Goal: Task Accomplishment & Management: Use online tool/utility

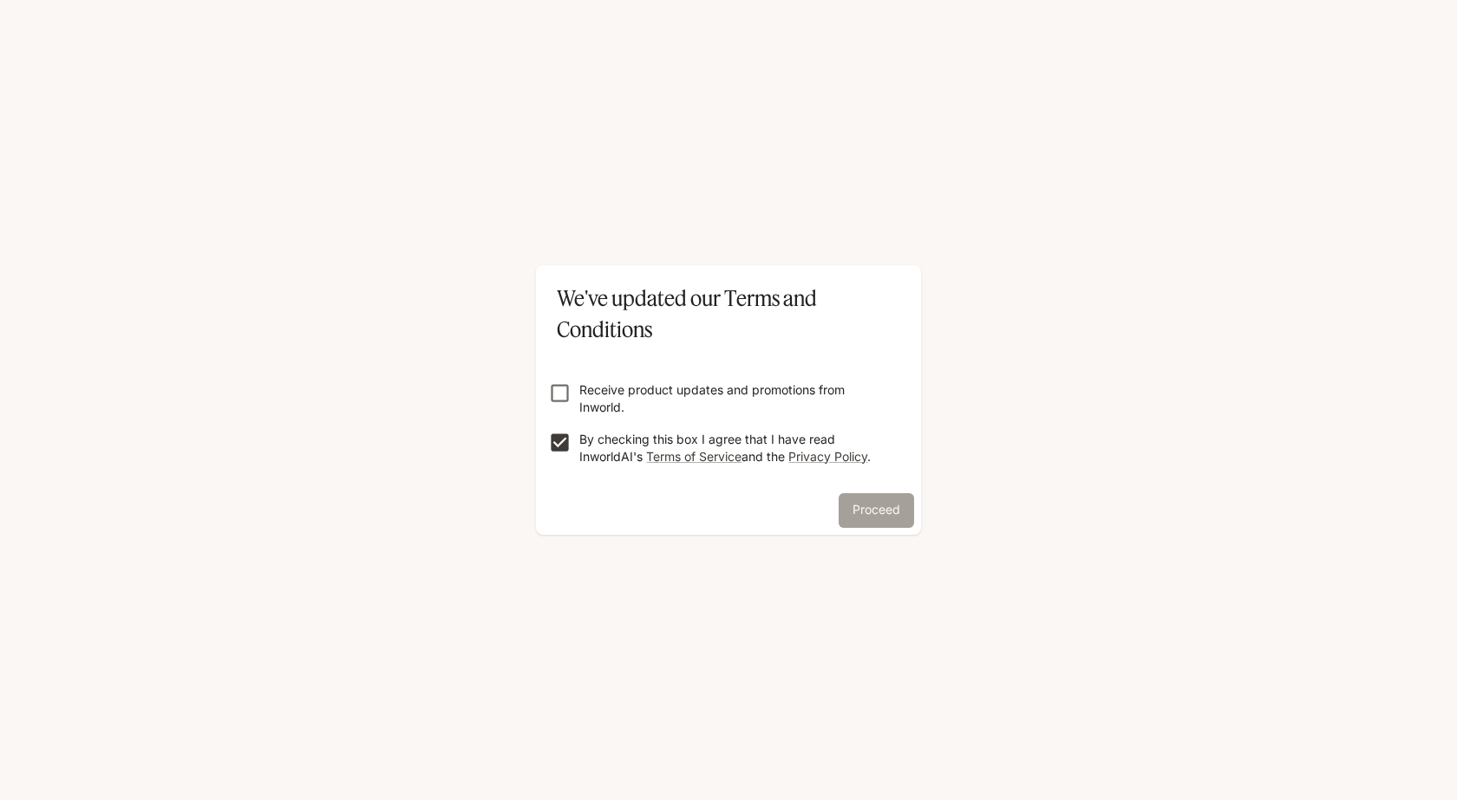
click at [864, 510] on button "Proceed" at bounding box center [876, 510] width 75 height 35
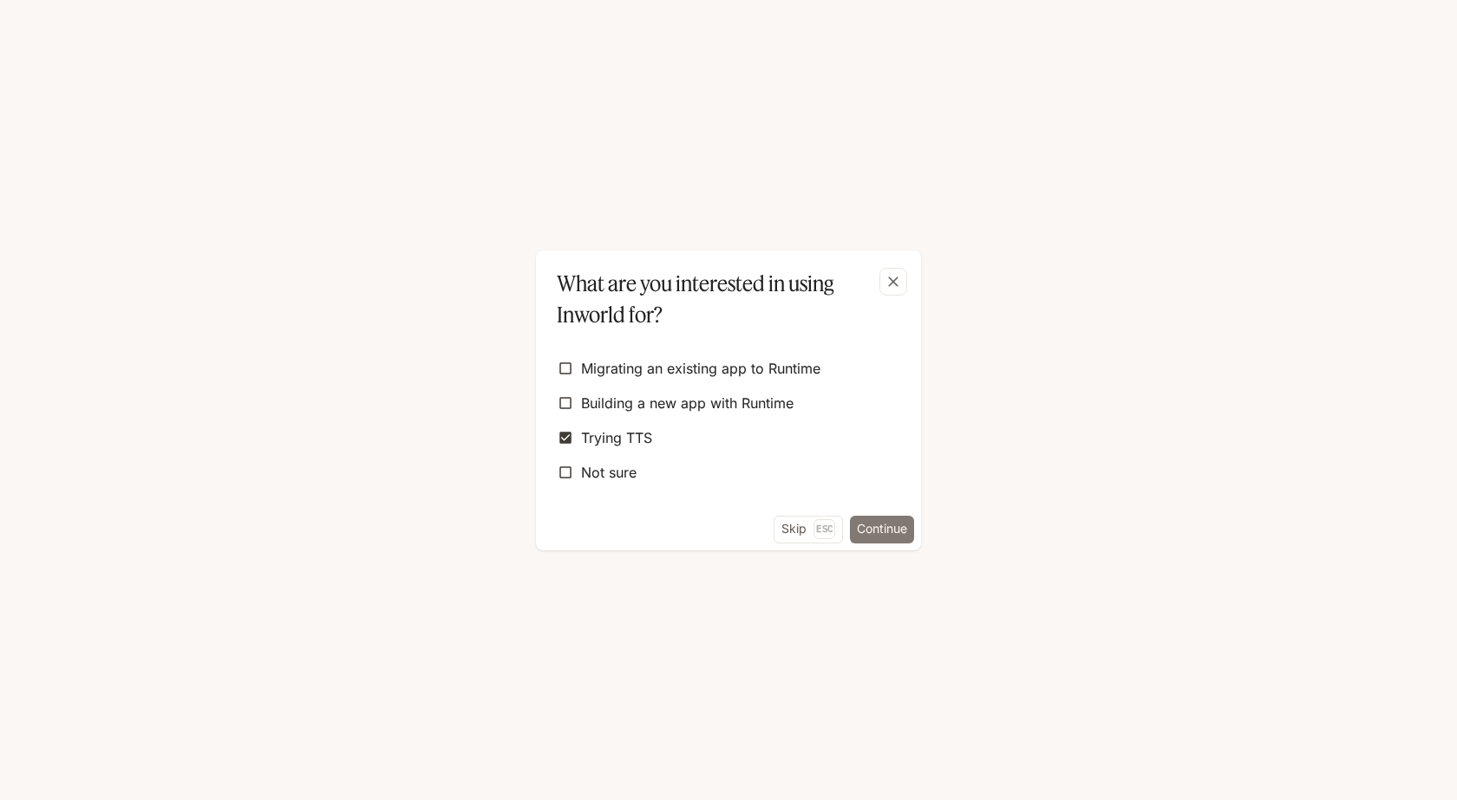
click at [881, 538] on button "Continue" at bounding box center [882, 530] width 64 height 28
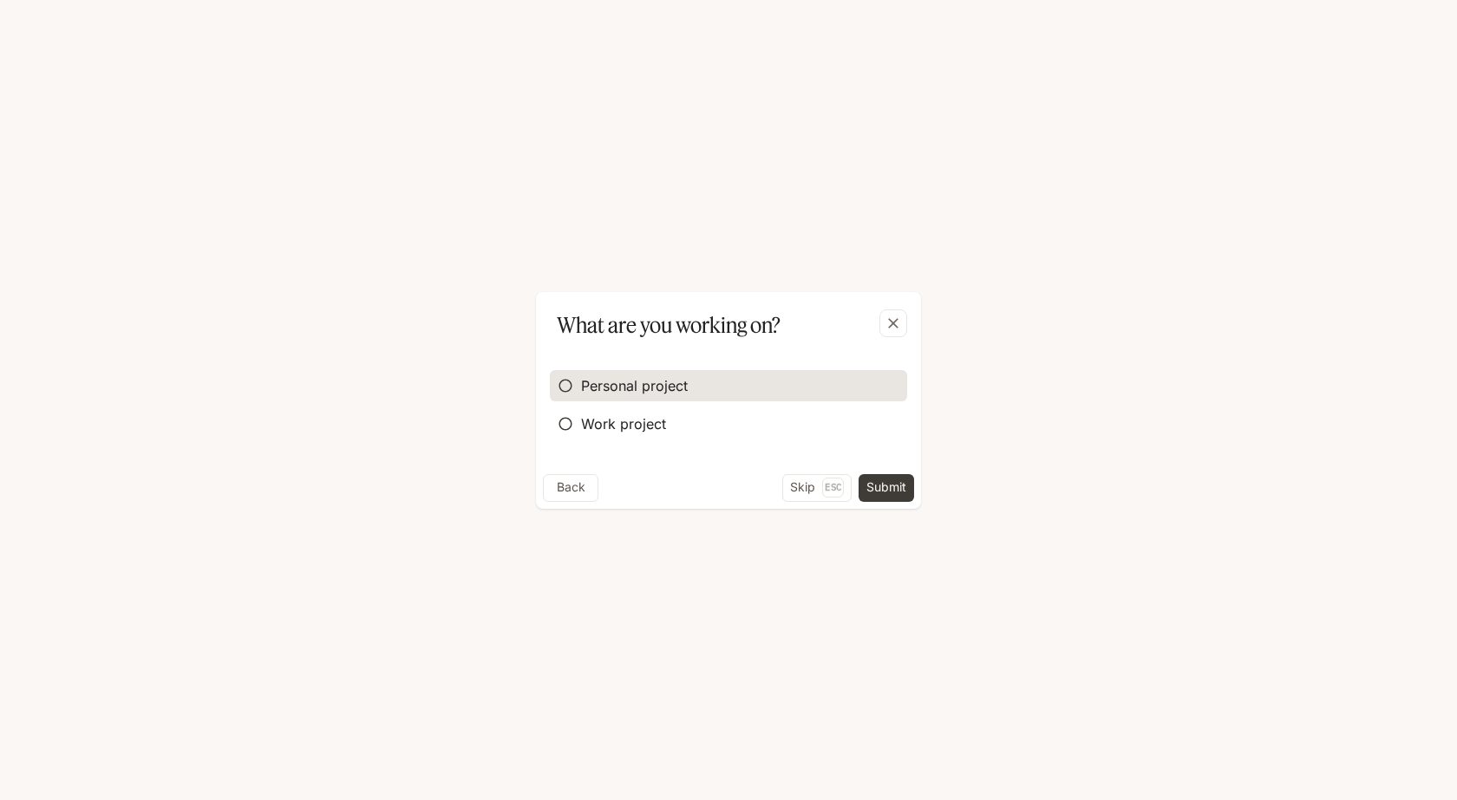
click at [589, 391] on span "Personal project" at bounding box center [634, 386] width 107 height 21
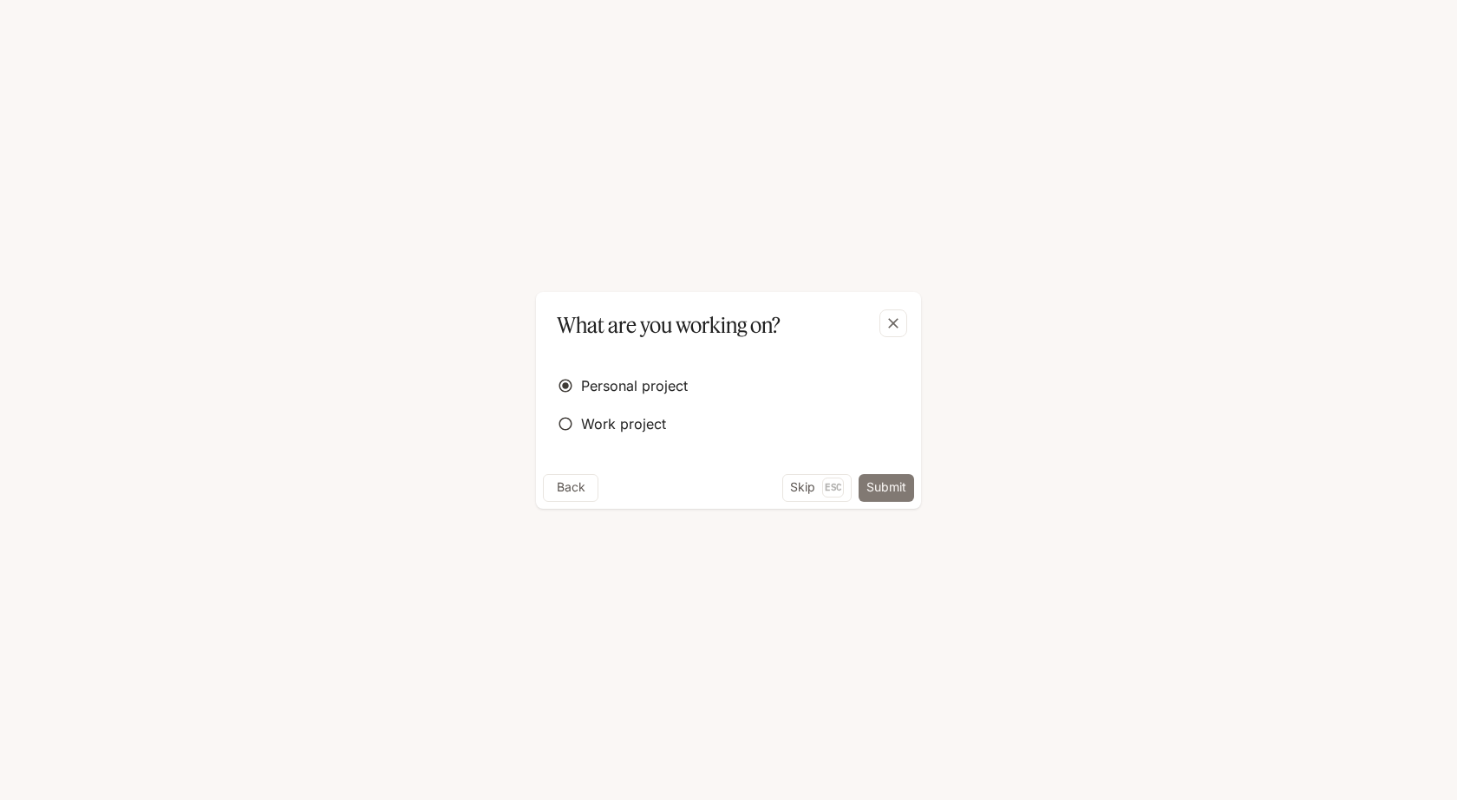
click at [875, 480] on button "Submit" at bounding box center [887, 488] width 56 height 28
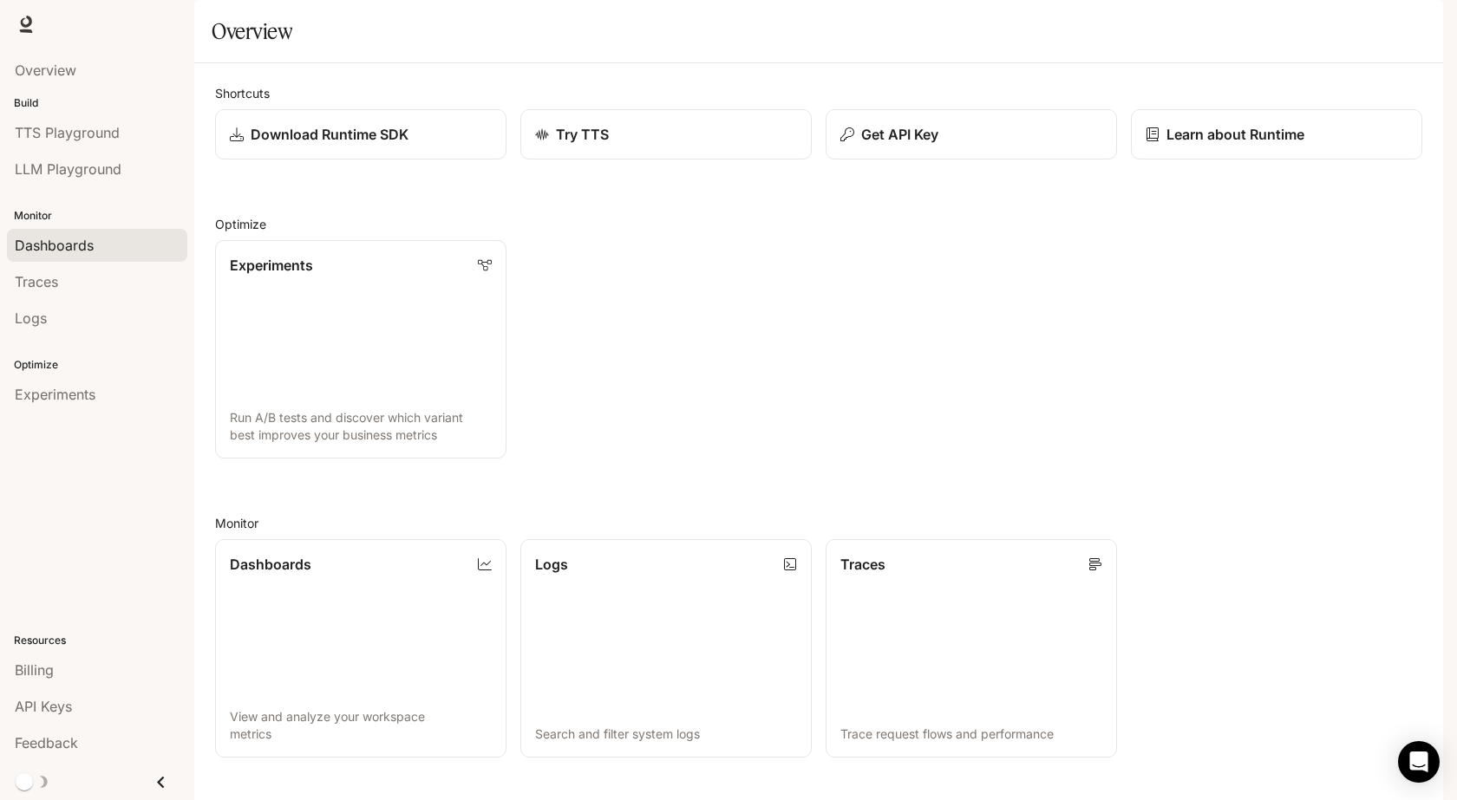
click at [49, 248] on span "Dashboards" at bounding box center [54, 245] width 79 height 21
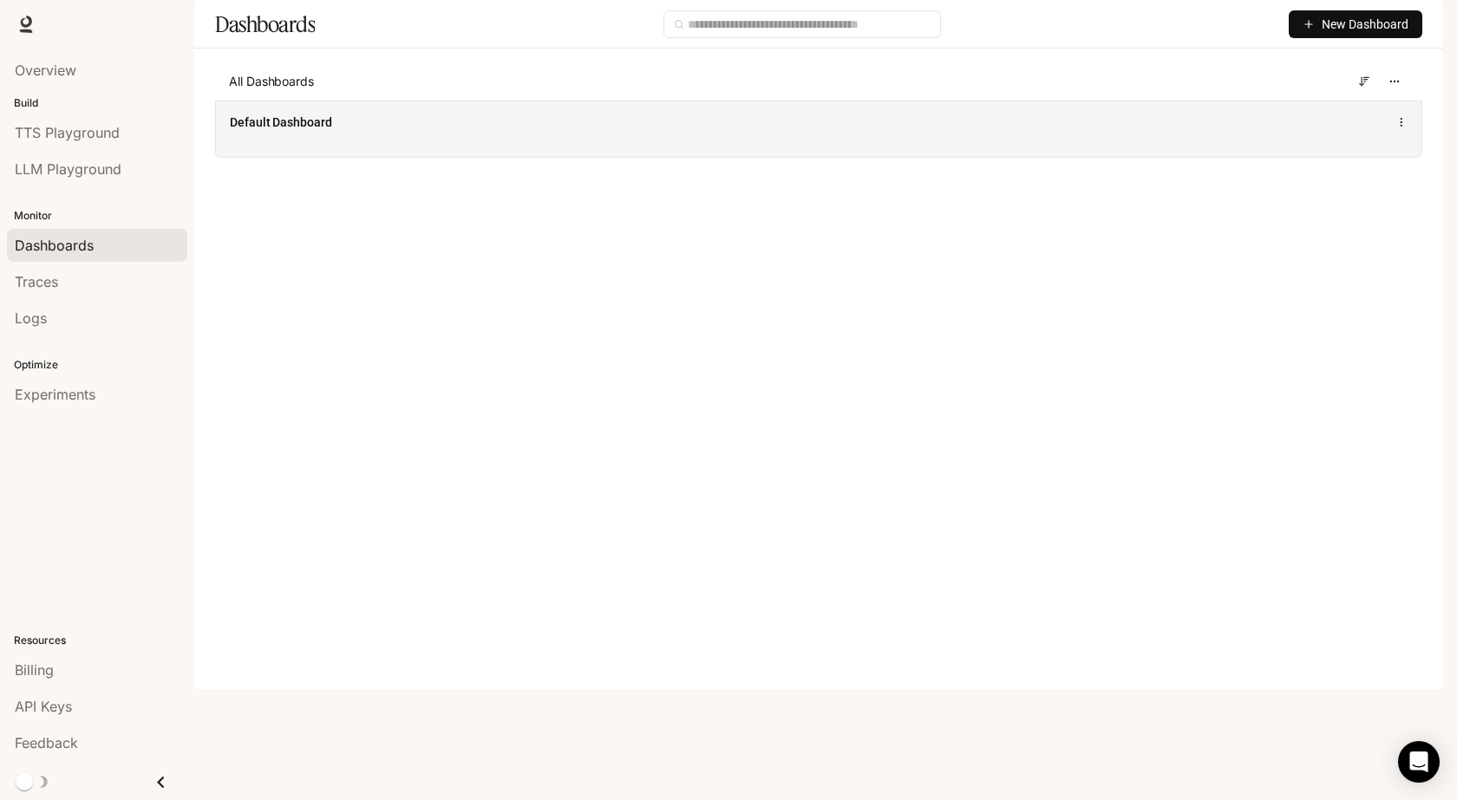
click at [299, 157] on div "Default Dashboard" at bounding box center [818, 129] width 1205 height 56
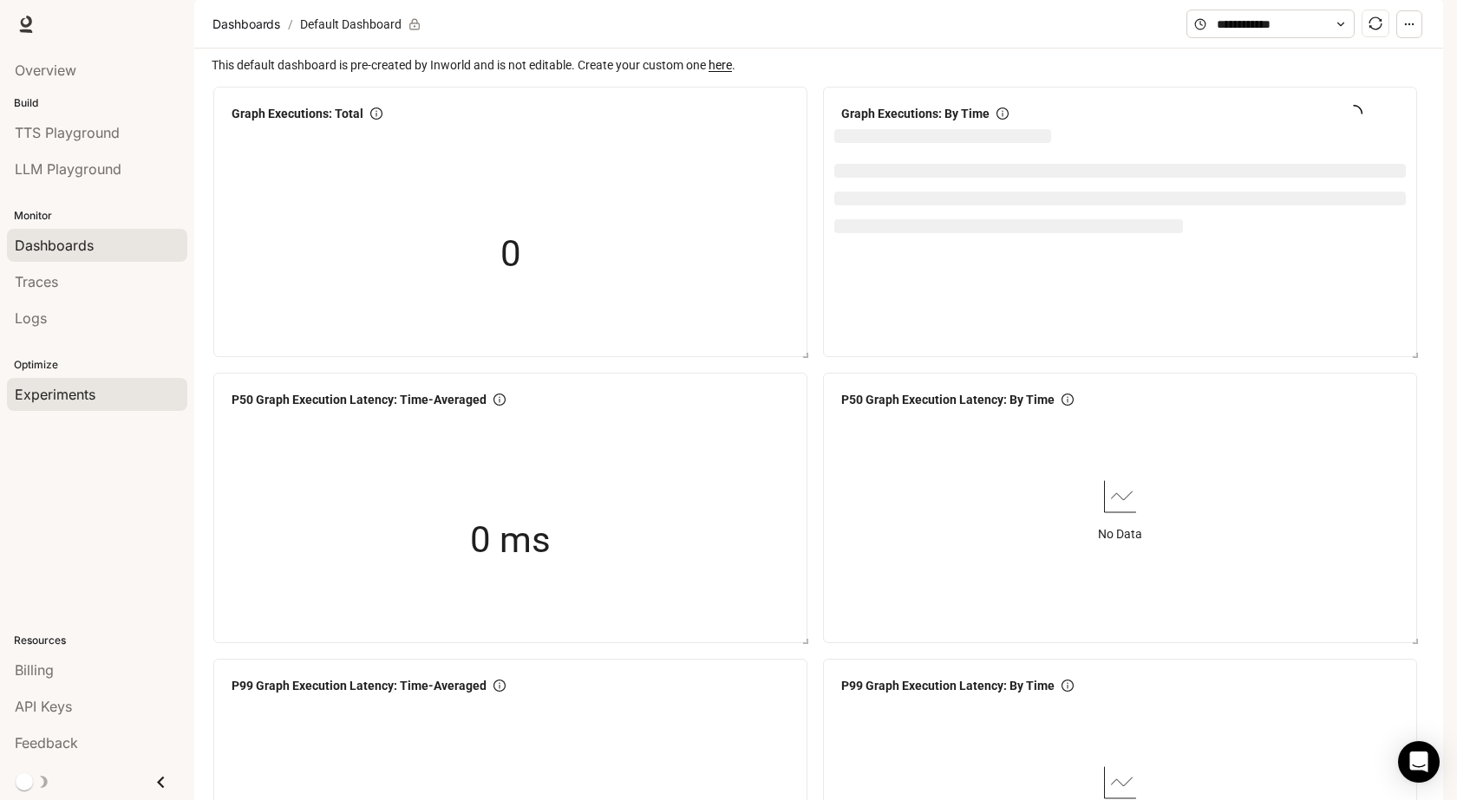
click at [68, 395] on span "Experiments" at bounding box center [55, 394] width 81 height 21
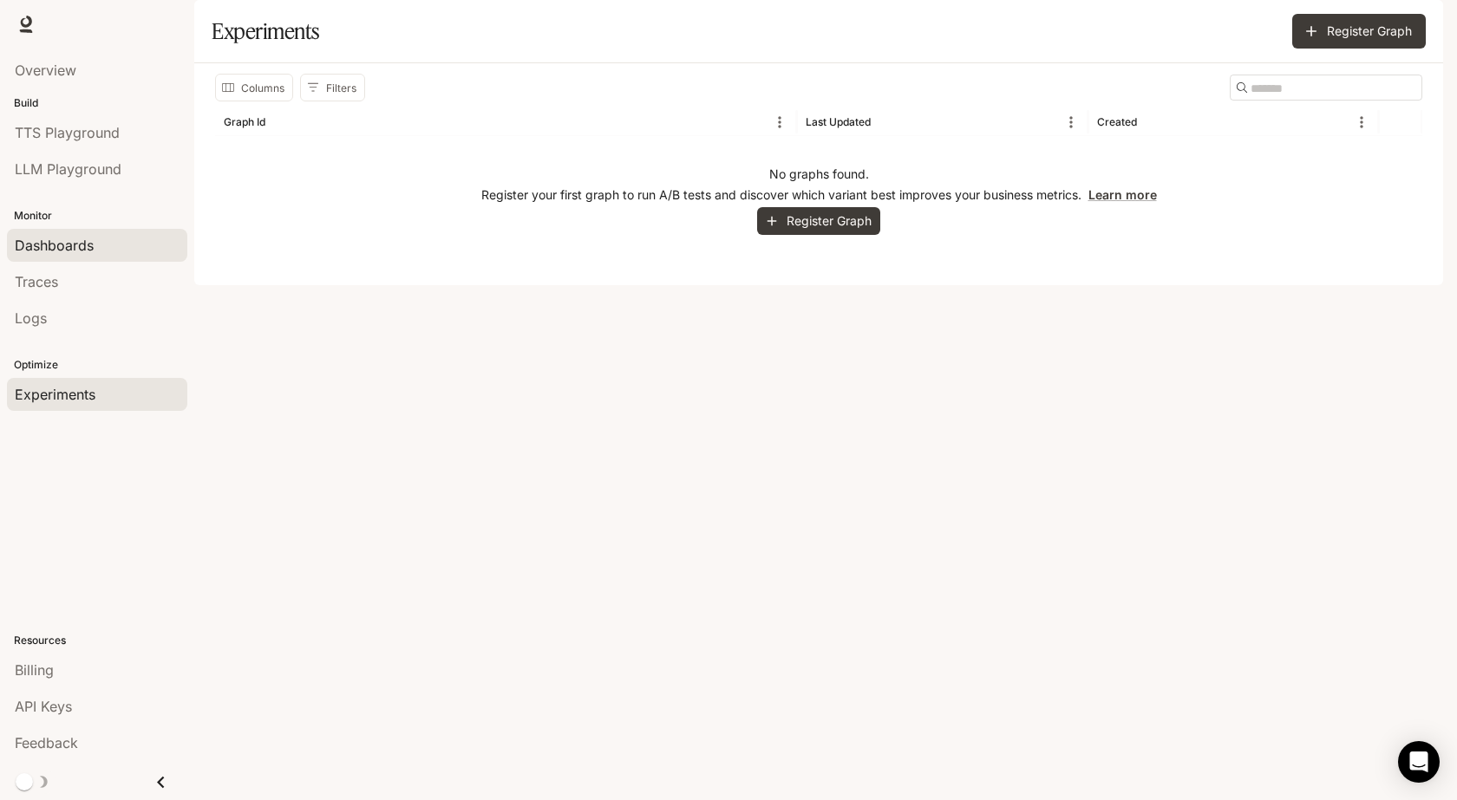
click at [42, 233] on link "Dashboards" at bounding box center [97, 245] width 180 height 33
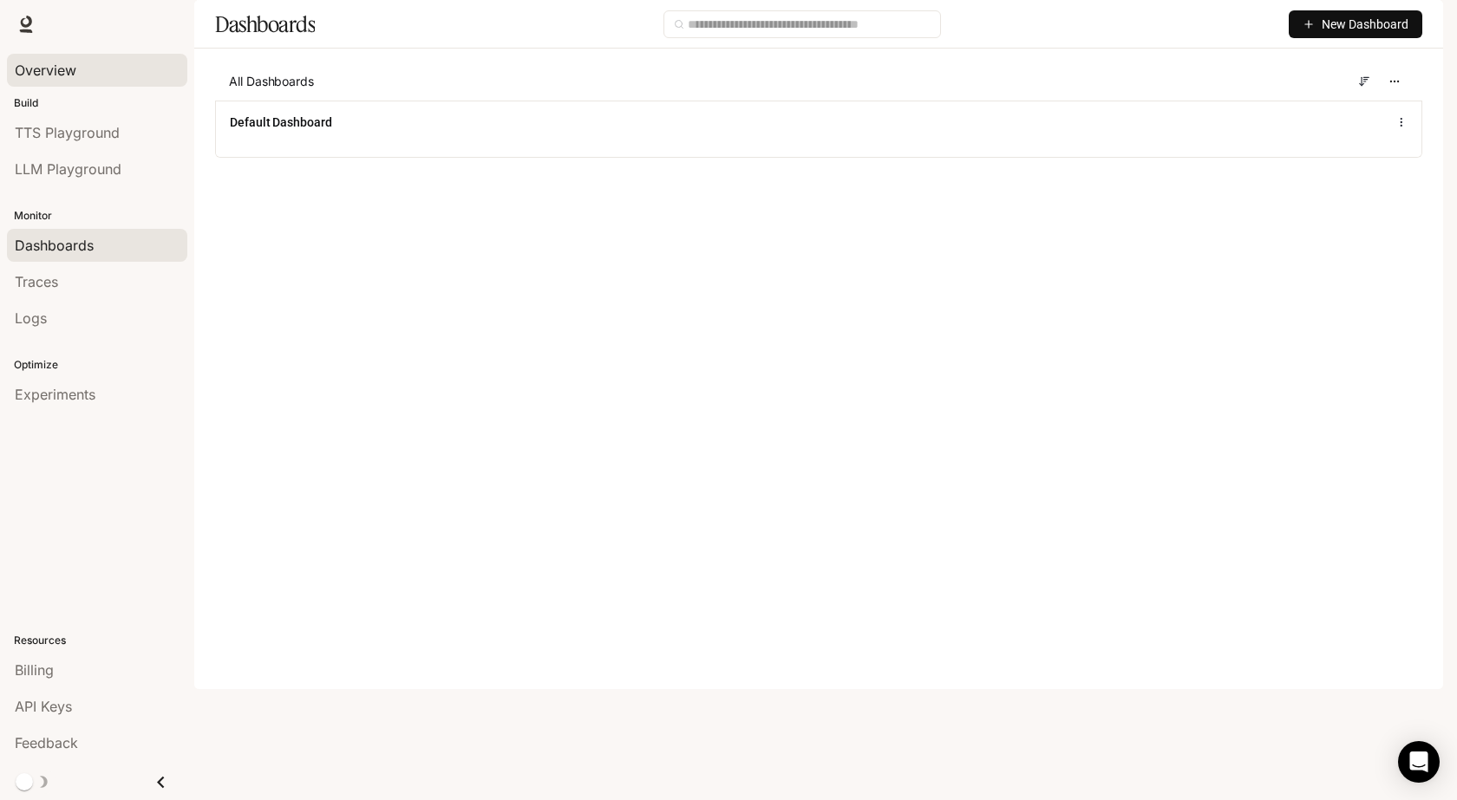
click at [32, 72] on span "Overview" at bounding box center [46, 70] width 62 height 21
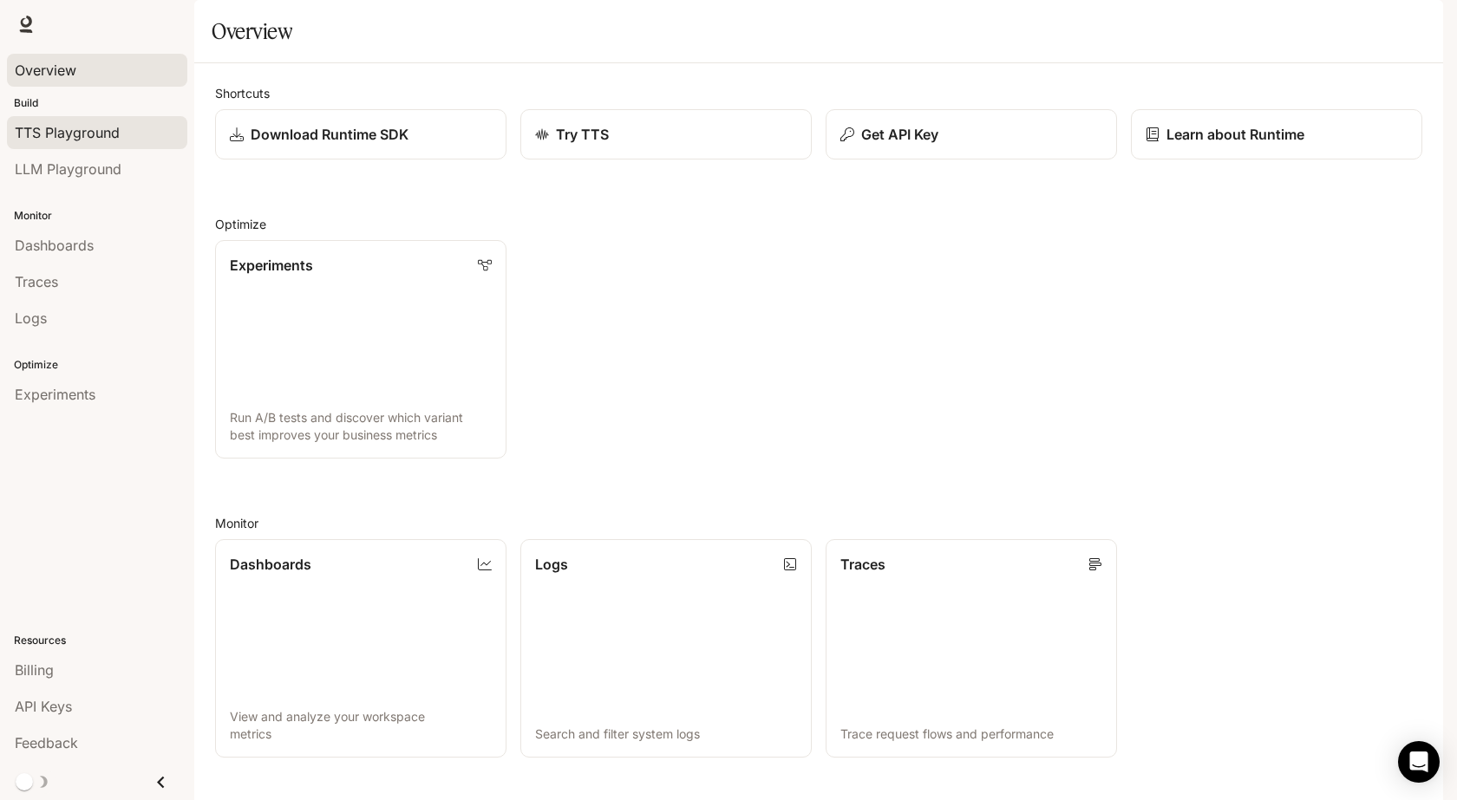
click at [52, 132] on span "TTS Playground" at bounding box center [67, 132] width 105 height 21
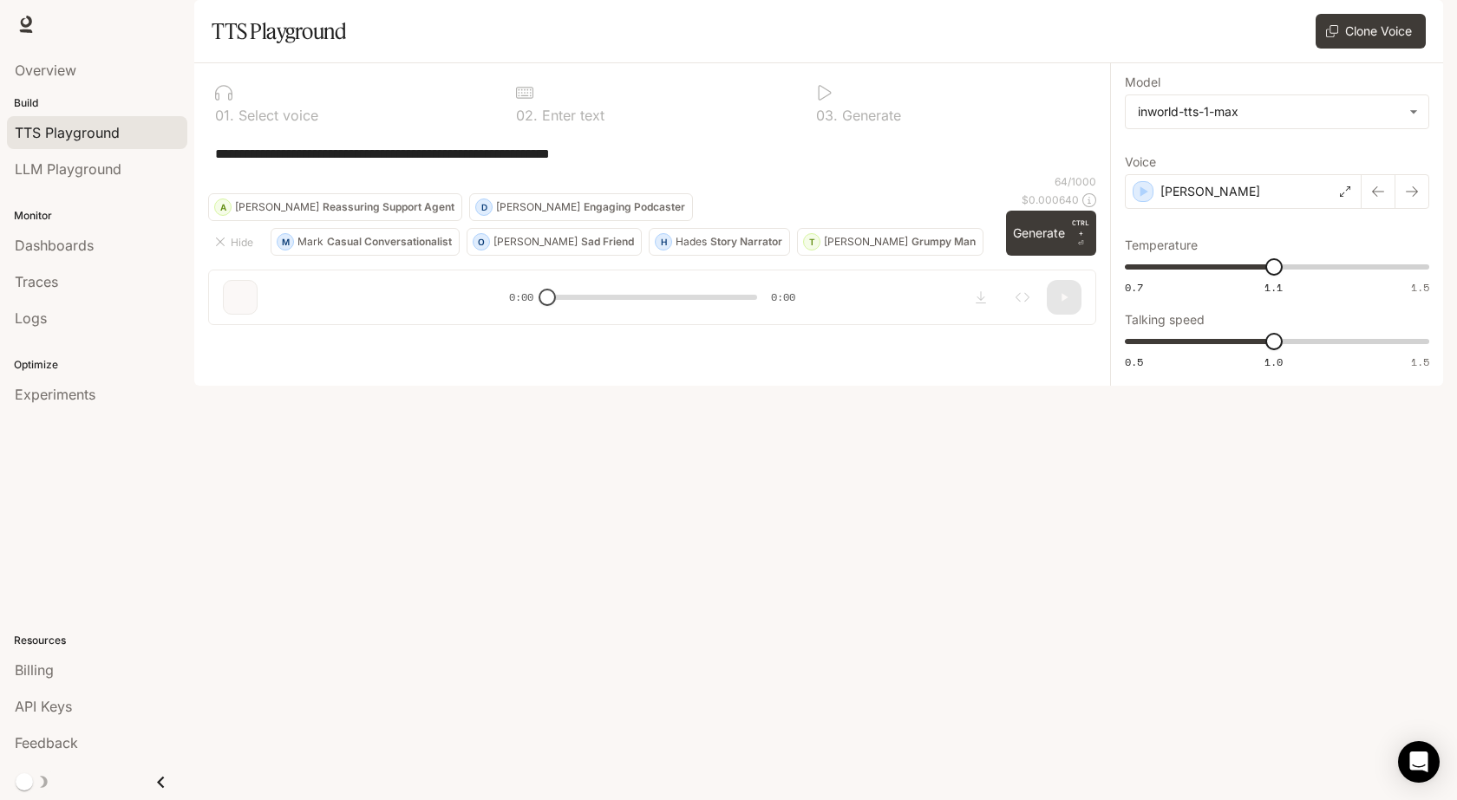
click at [1159, 180] on div "**********" at bounding box center [1277, 224] width 304 height 295
click at [1165, 166] on body "**********" at bounding box center [728, 400] width 1457 height 800
click at [1165, 166] on div at bounding box center [728, 400] width 1457 height 800
click at [1371, 49] on button "Clone Voice" at bounding box center [1371, 31] width 110 height 35
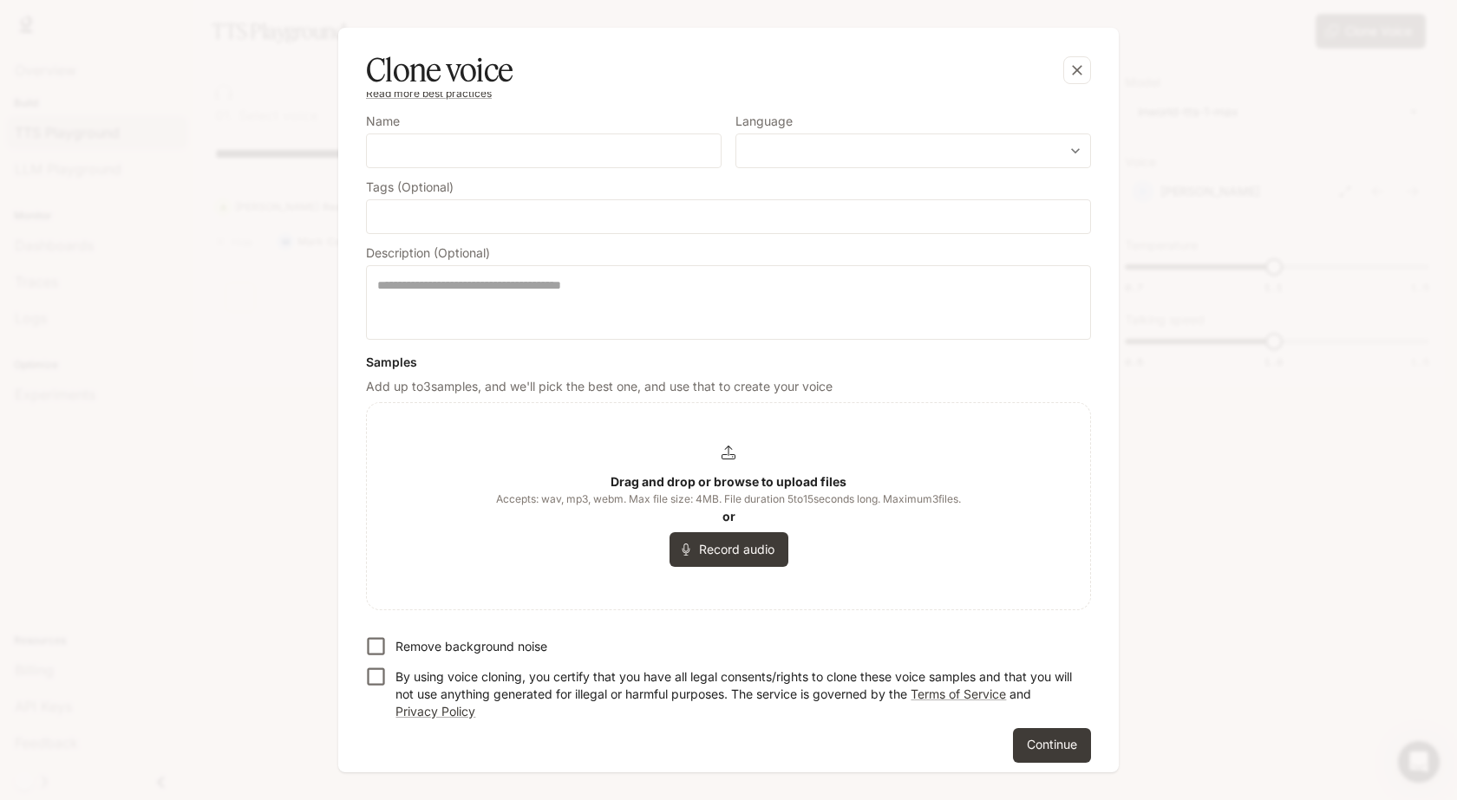
scroll to position [109, 0]
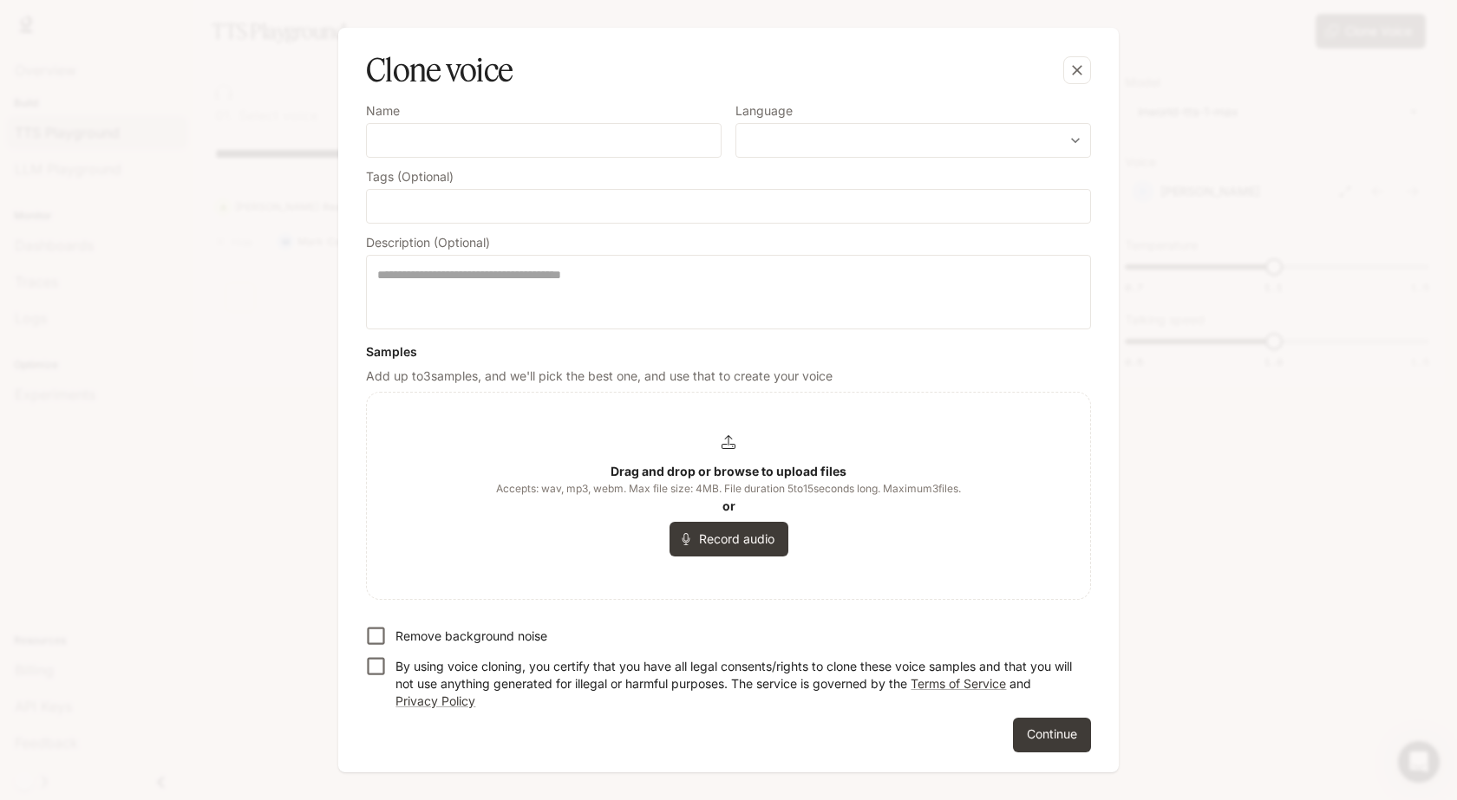
click at [718, 461] on div "Drag and drop or browse to upload files Accepts: wav, mp3, webm. Max file size:…" at bounding box center [728, 495] width 465 height 121
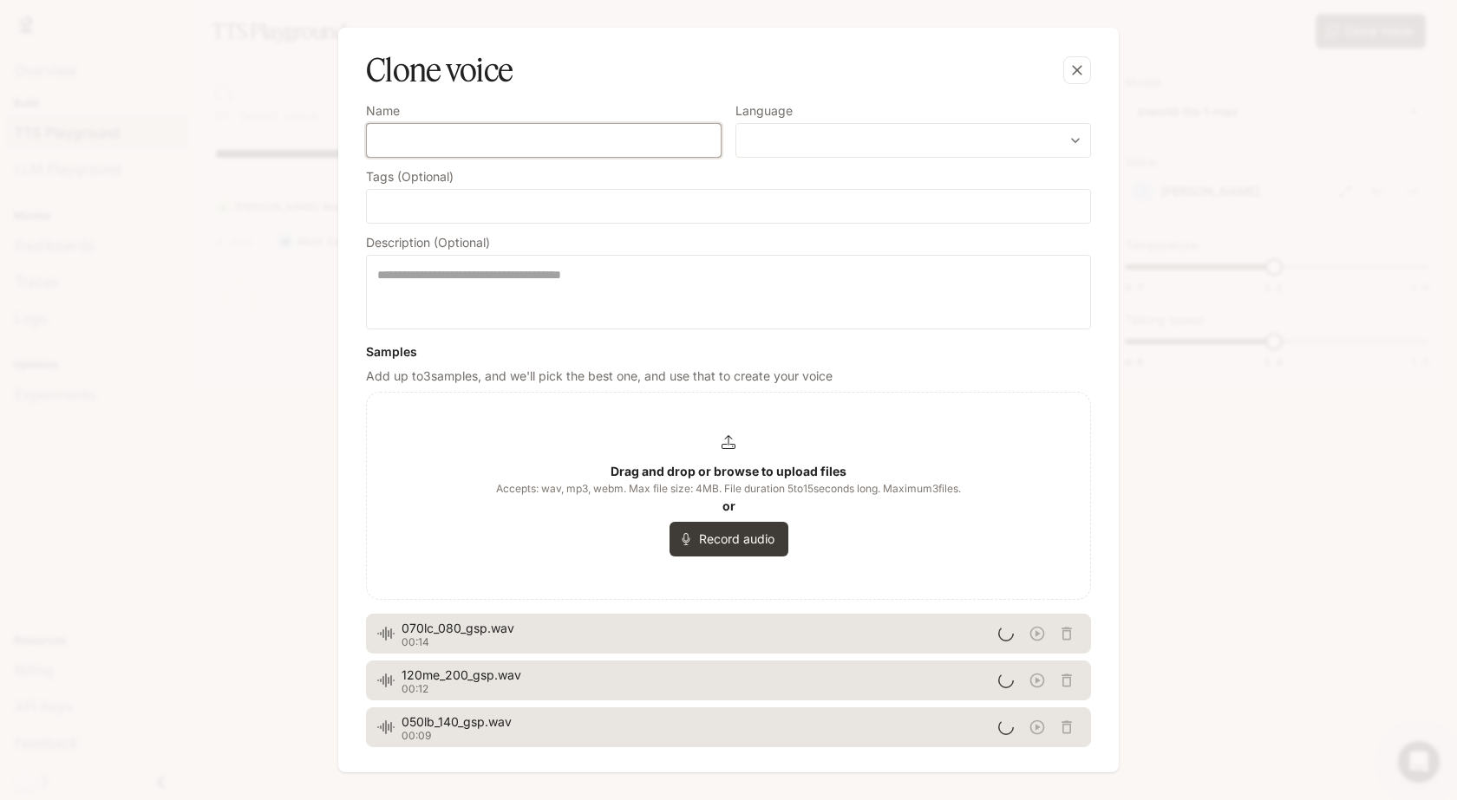
click at [421, 149] on input "text" at bounding box center [544, 140] width 354 height 17
type input "**********"
click at [745, 127] on div "​ ​" at bounding box center [913, 140] width 356 height 35
click at [815, 137] on body "**********" at bounding box center [728, 400] width 1457 height 800
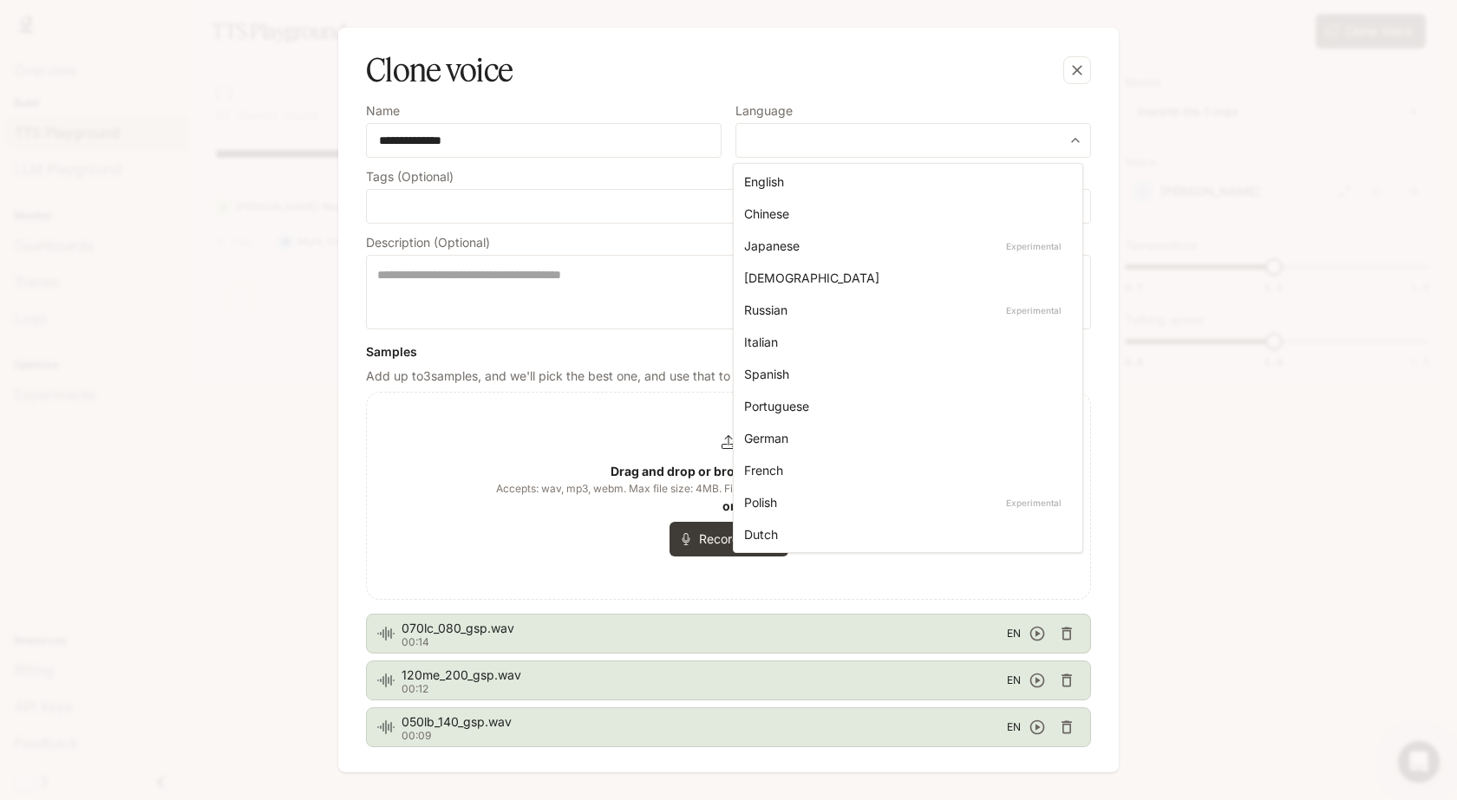
click at [788, 186] on div "English" at bounding box center [904, 182] width 321 height 18
type input "*****"
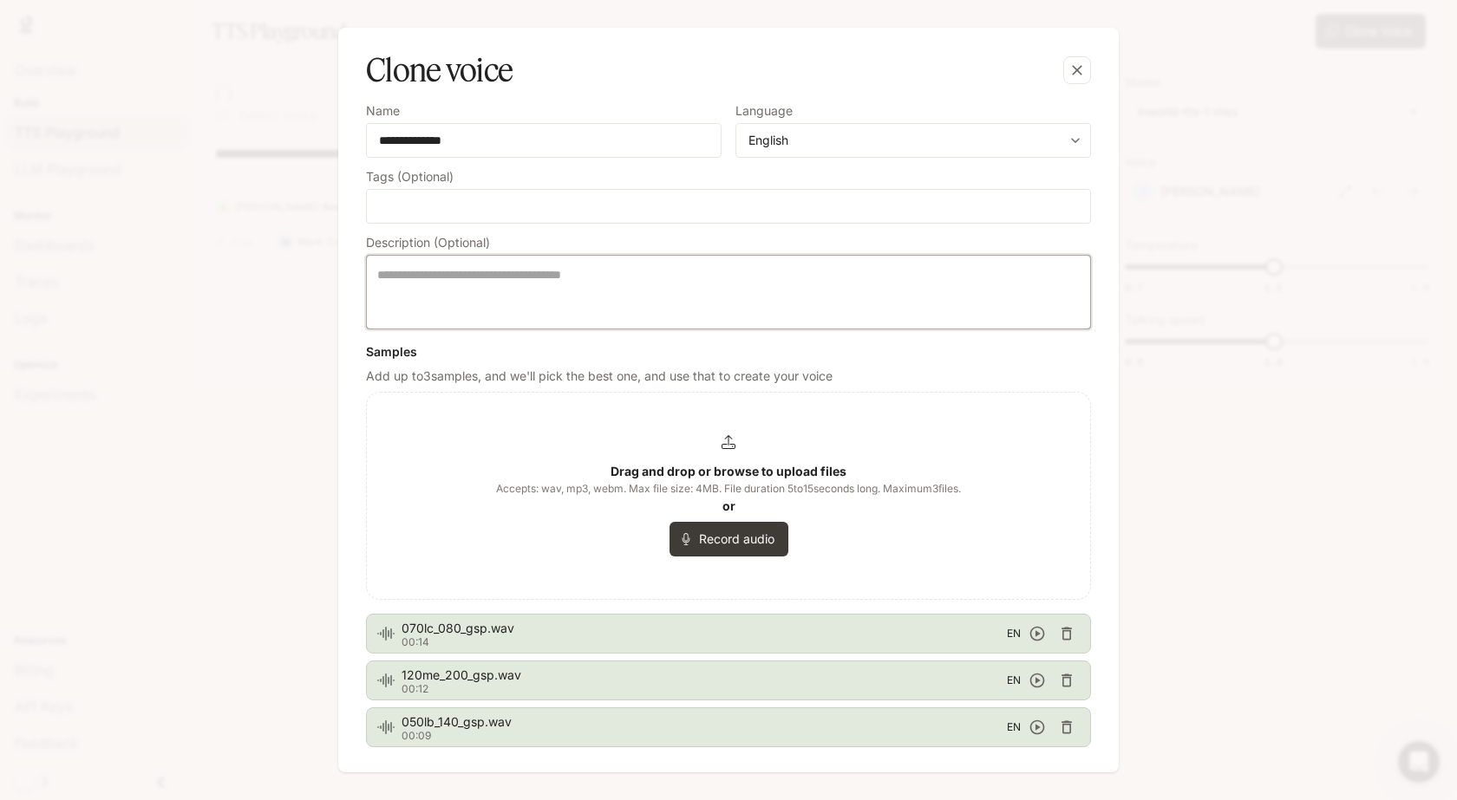
click at [572, 278] on textarea at bounding box center [728, 292] width 702 height 52
click at [494, 296] on textarea at bounding box center [728, 292] width 702 height 52
click at [454, 307] on textarea at bounding box center [728, 292] width 702 height 52
paste textarea "**********"
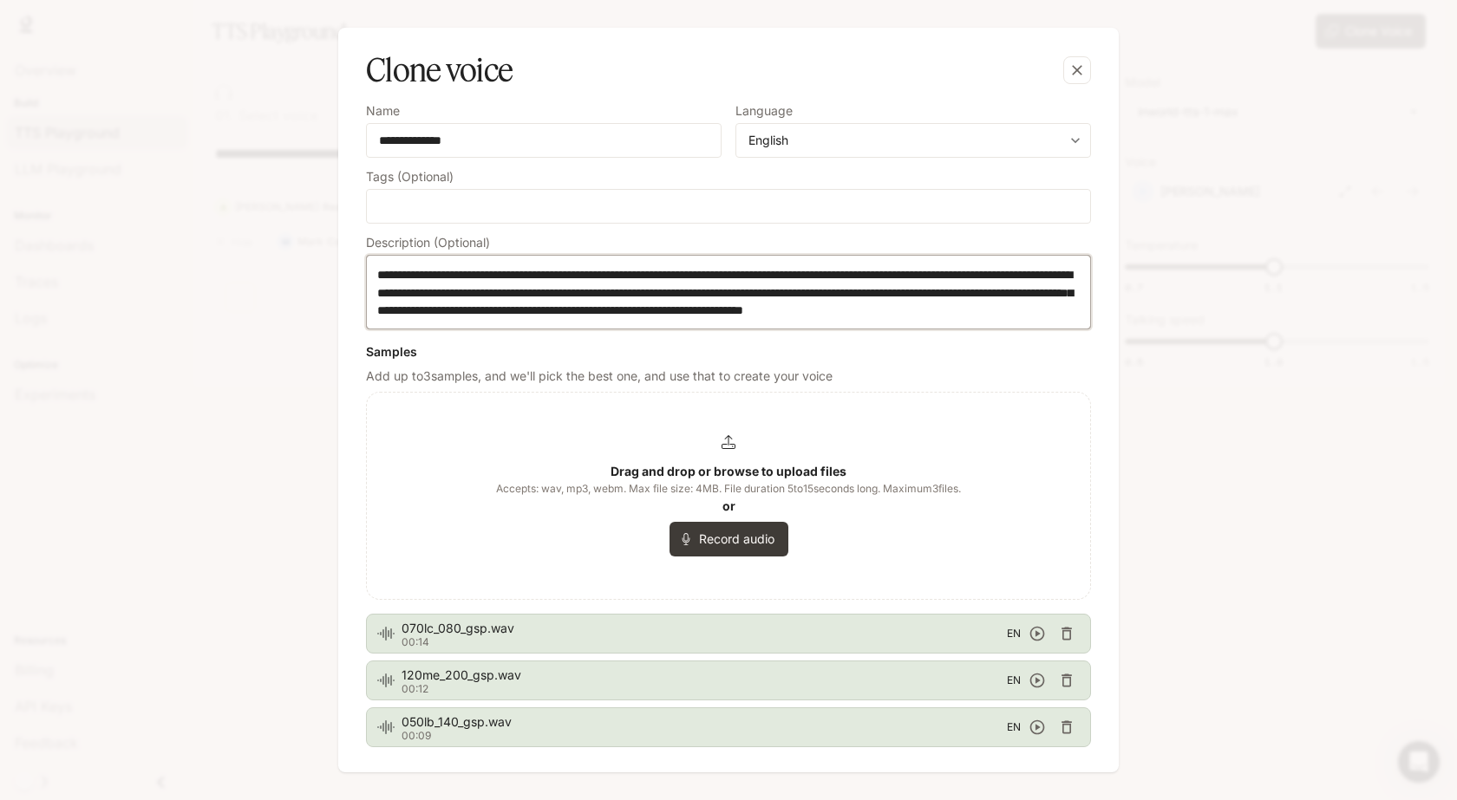
scroll to position [261, 0]
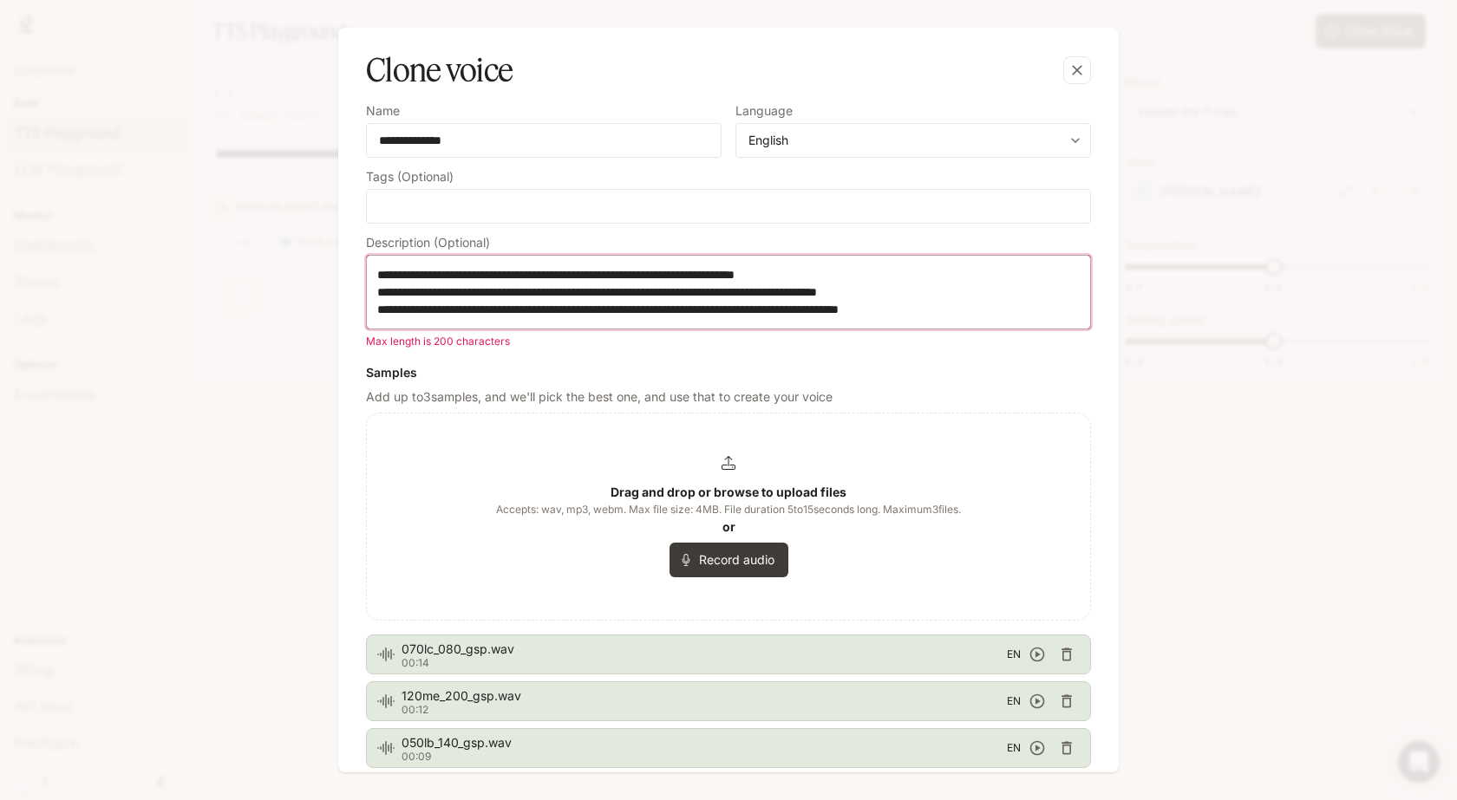
click at [621, 297] on textarea at bounding box center [725, 292] width 696 height 52
paste textarea
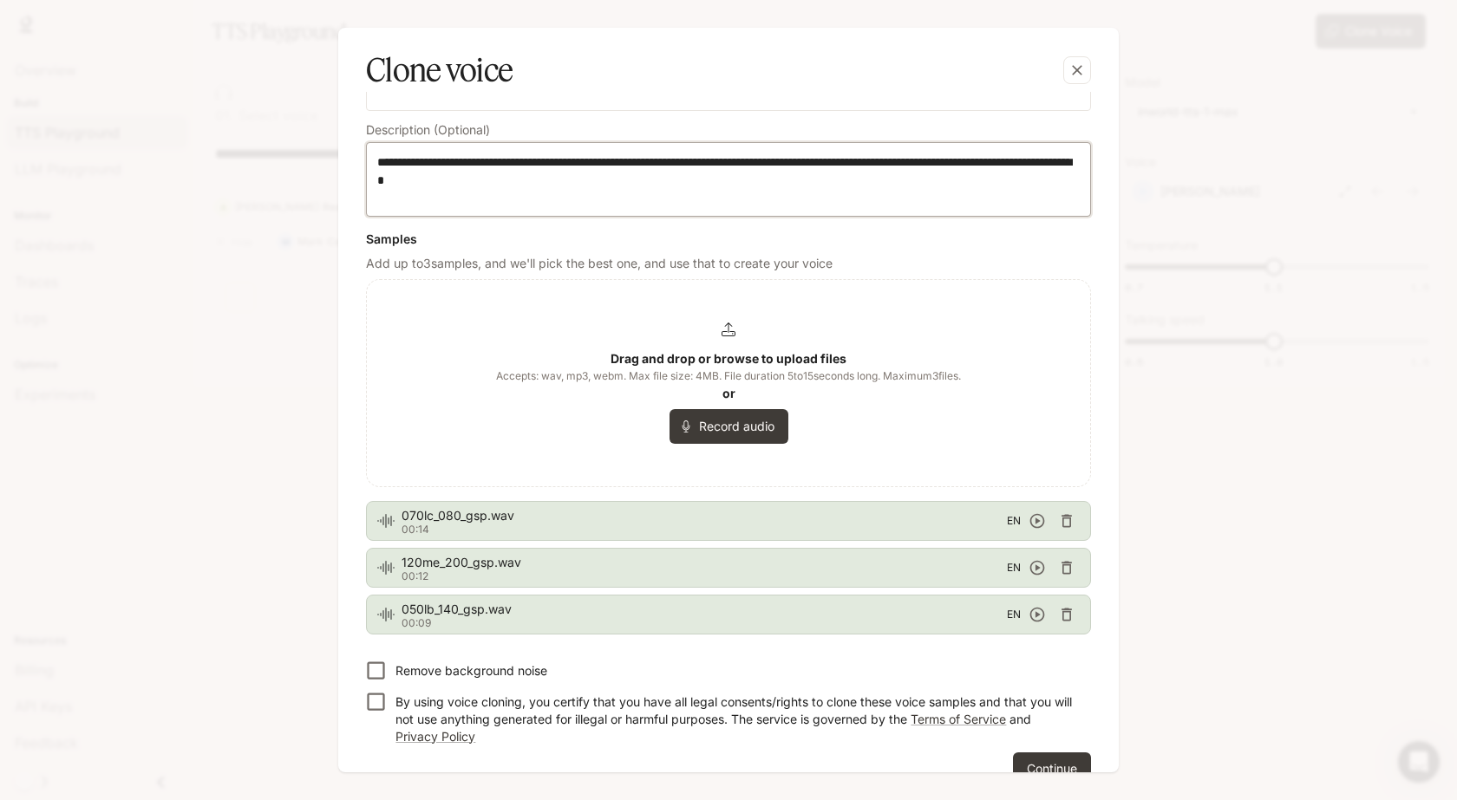
scroll to position [225, 0]
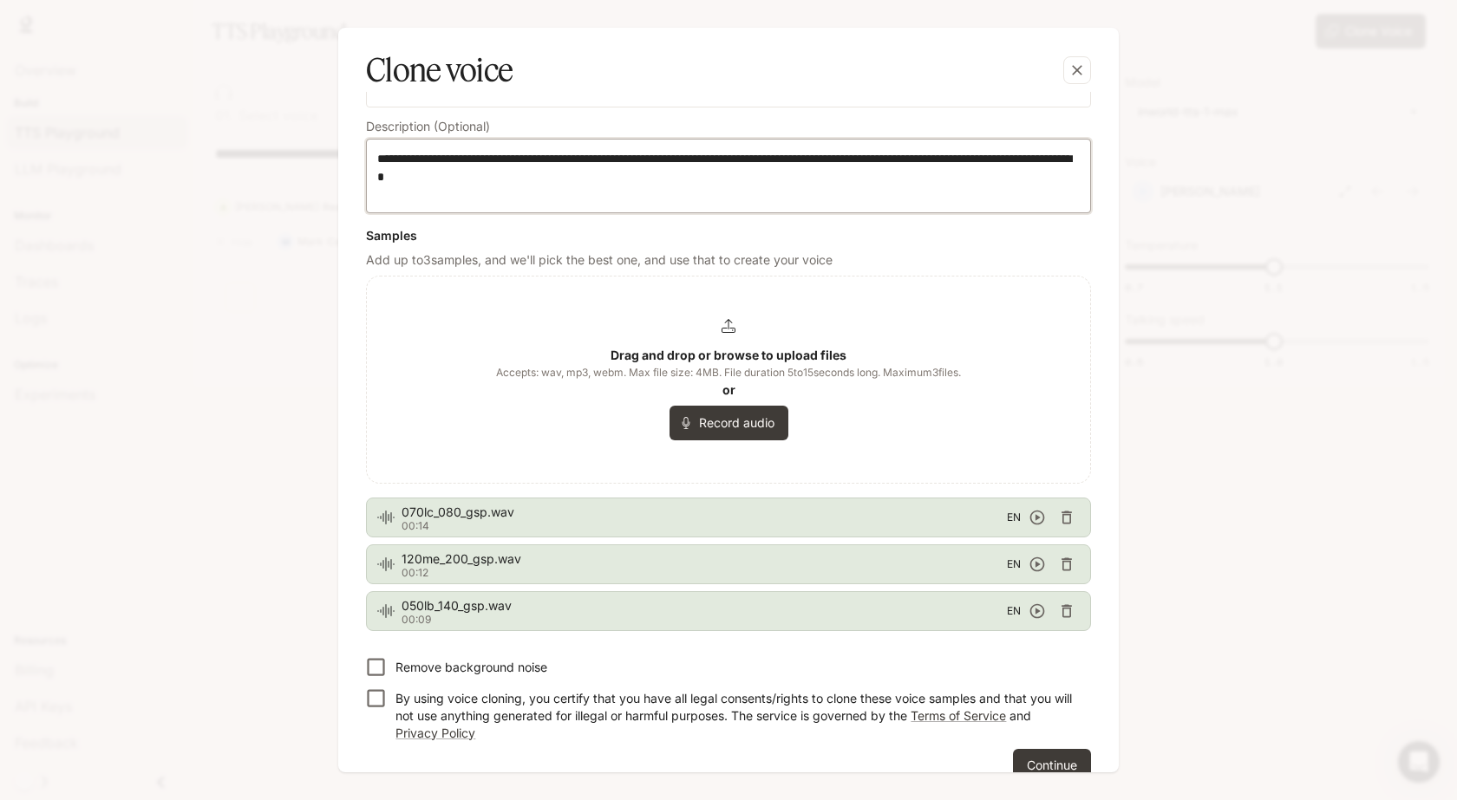
type textarea "**********"
click at [1030, 514] on icon "button" at bounding box center [1037, 517] width 17 height 17
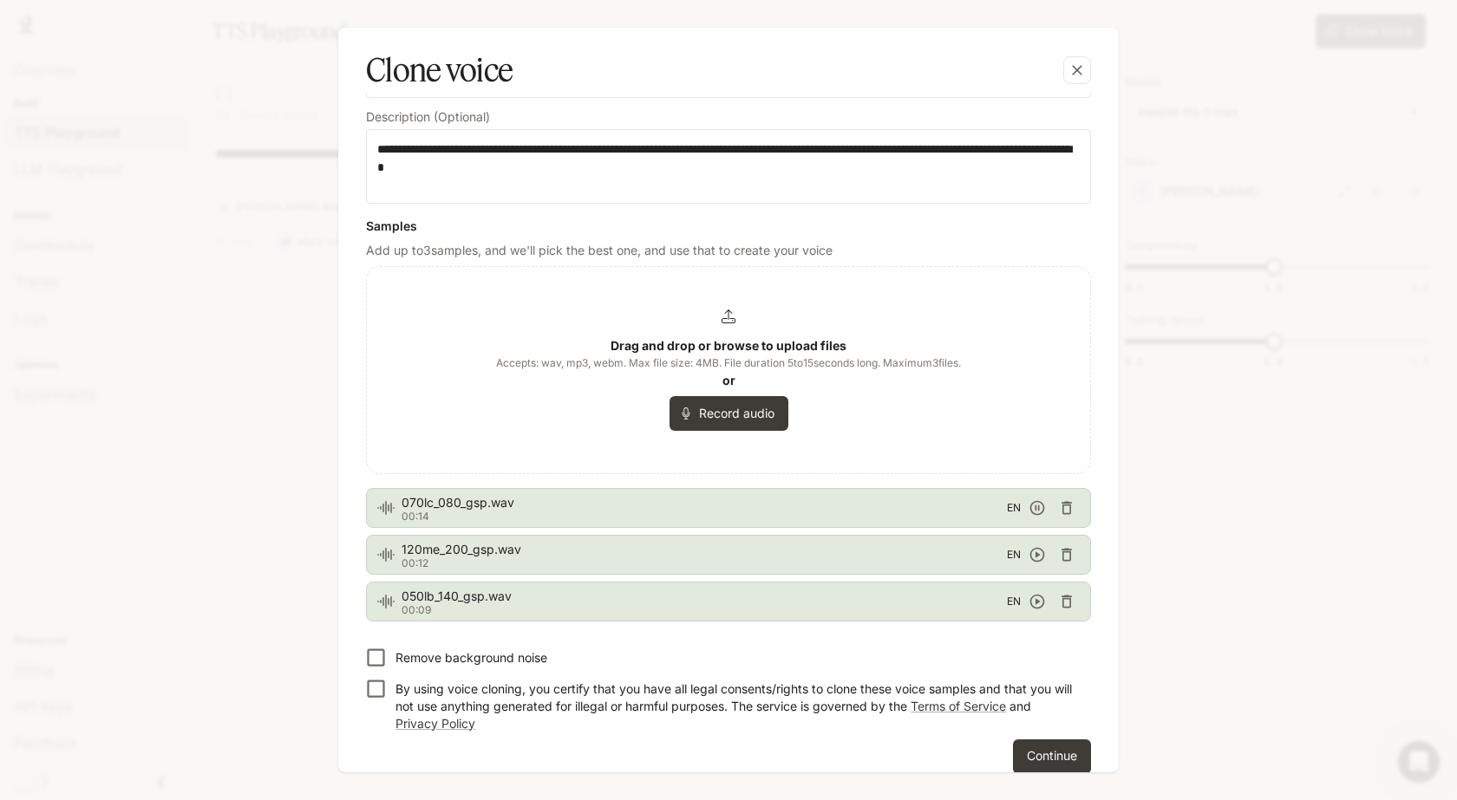
scroll to position [253, 0]
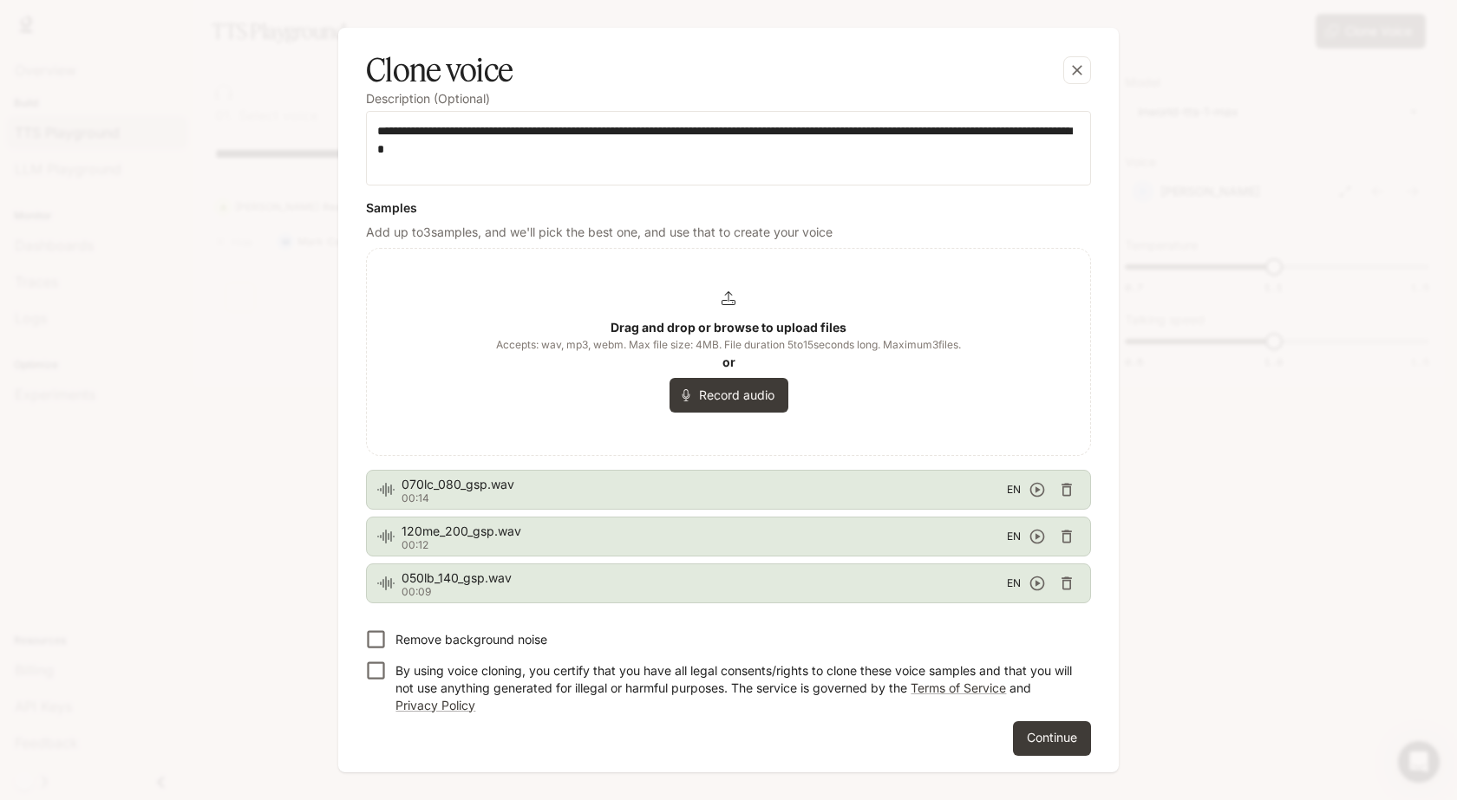
click at [1030, 539] on icon "button" at bounding box center [1037, 537] width 15 height 15
click at [1062, 536] on icon "button" at bounding box center [1066, 536] width 17 height 17
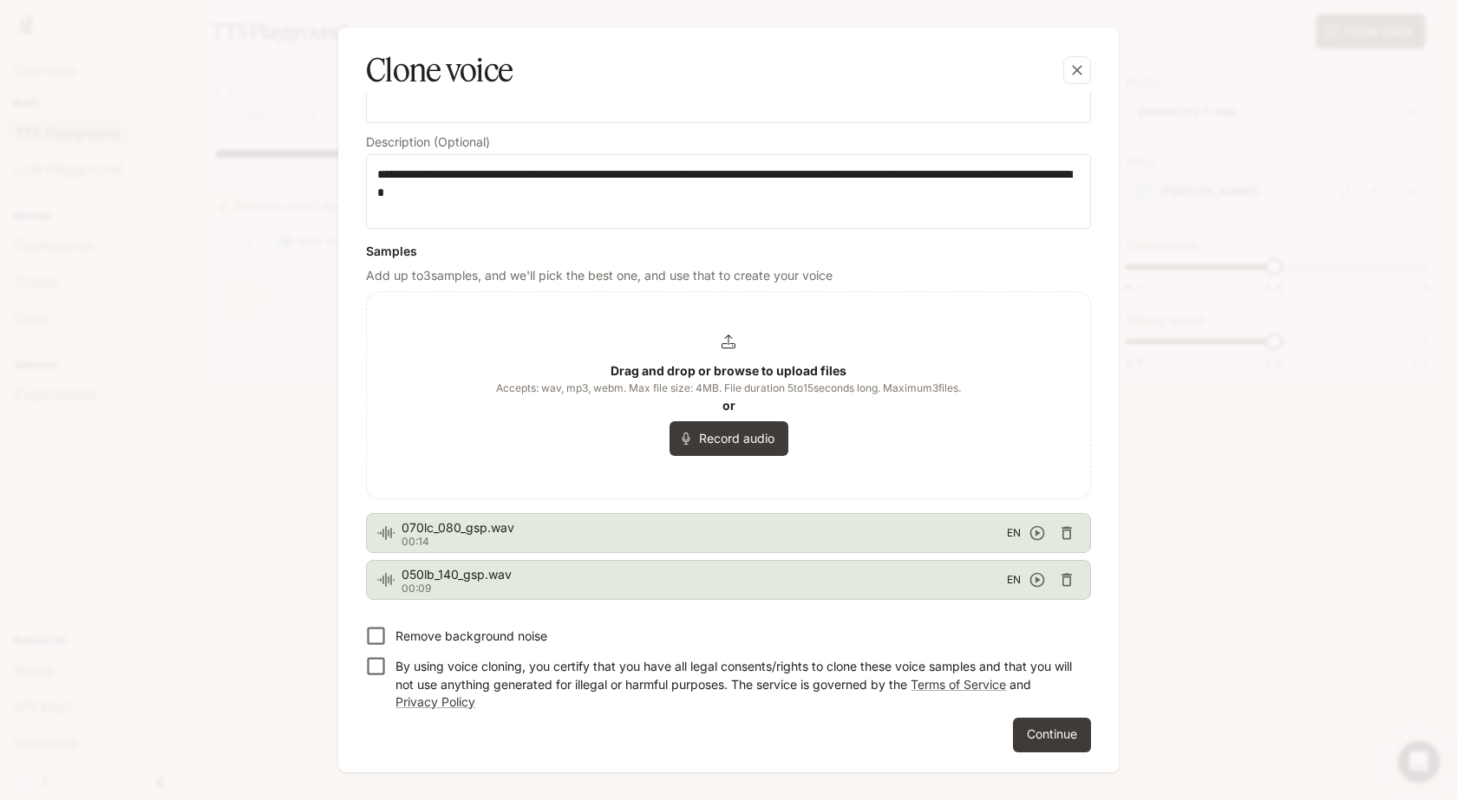
scroll to position [210, 0]
click at [1029, 582] on icon "button" at bounding box center [1037, 580] width 17 height 17
click at [693, 447] on button "Record audio" at bounding box center [729, 438] width 119 height 35
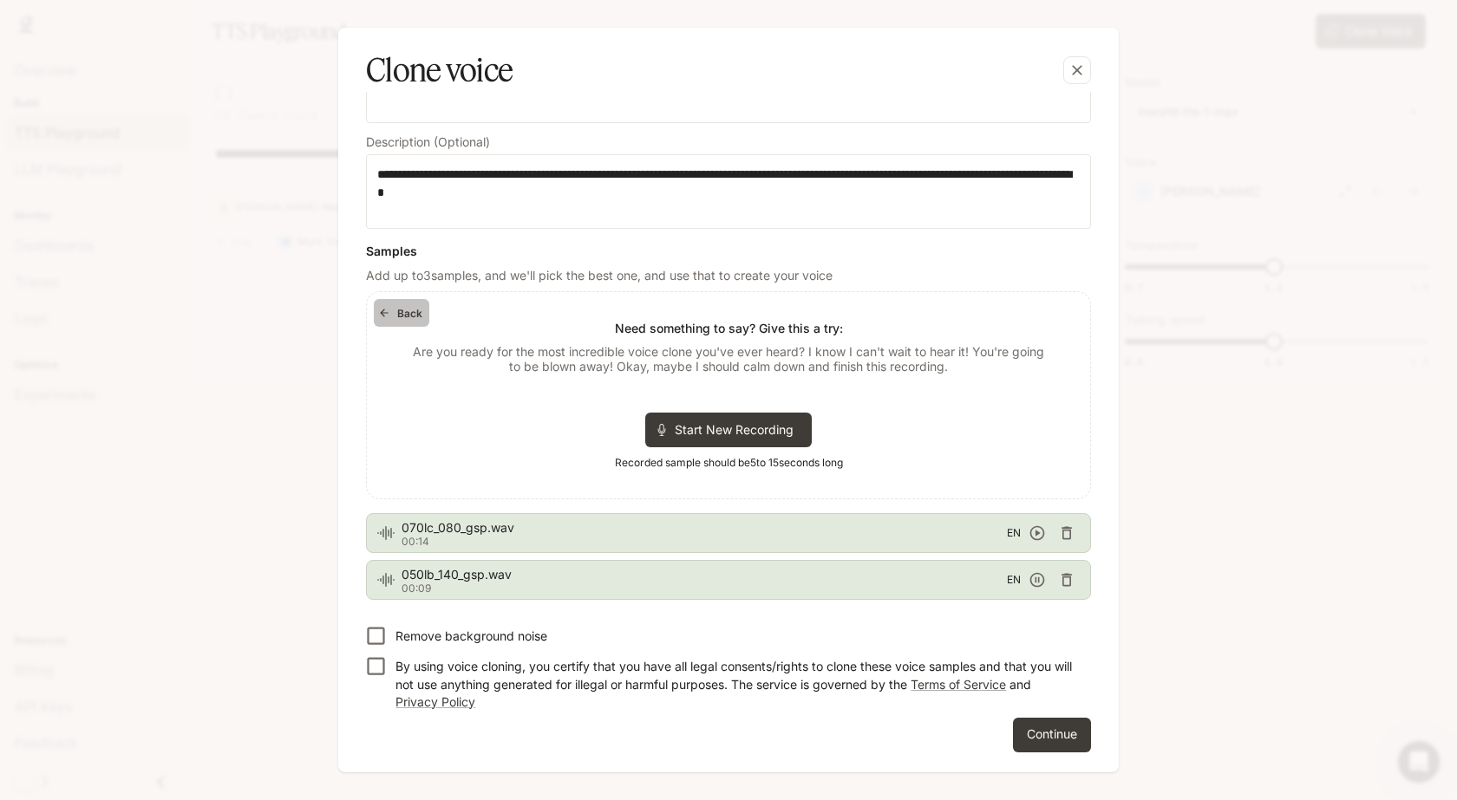
click at [389, 322] on button "Back" at bounding box center [402, 313] width 56 height 28
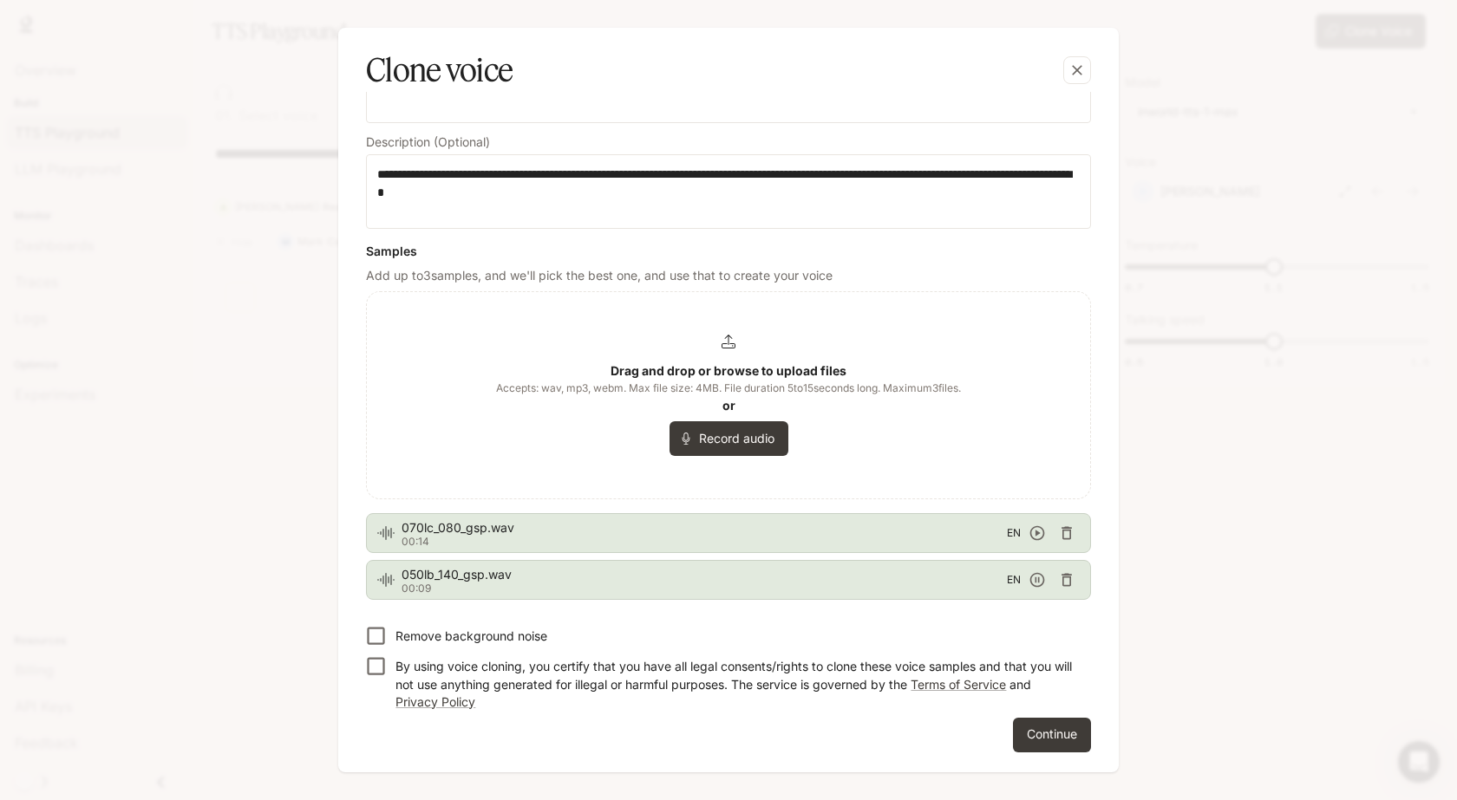
click at [722, 376] on b "Drag and drop or browse to upload files" at bounding box center [729, 370] width 236 height 15
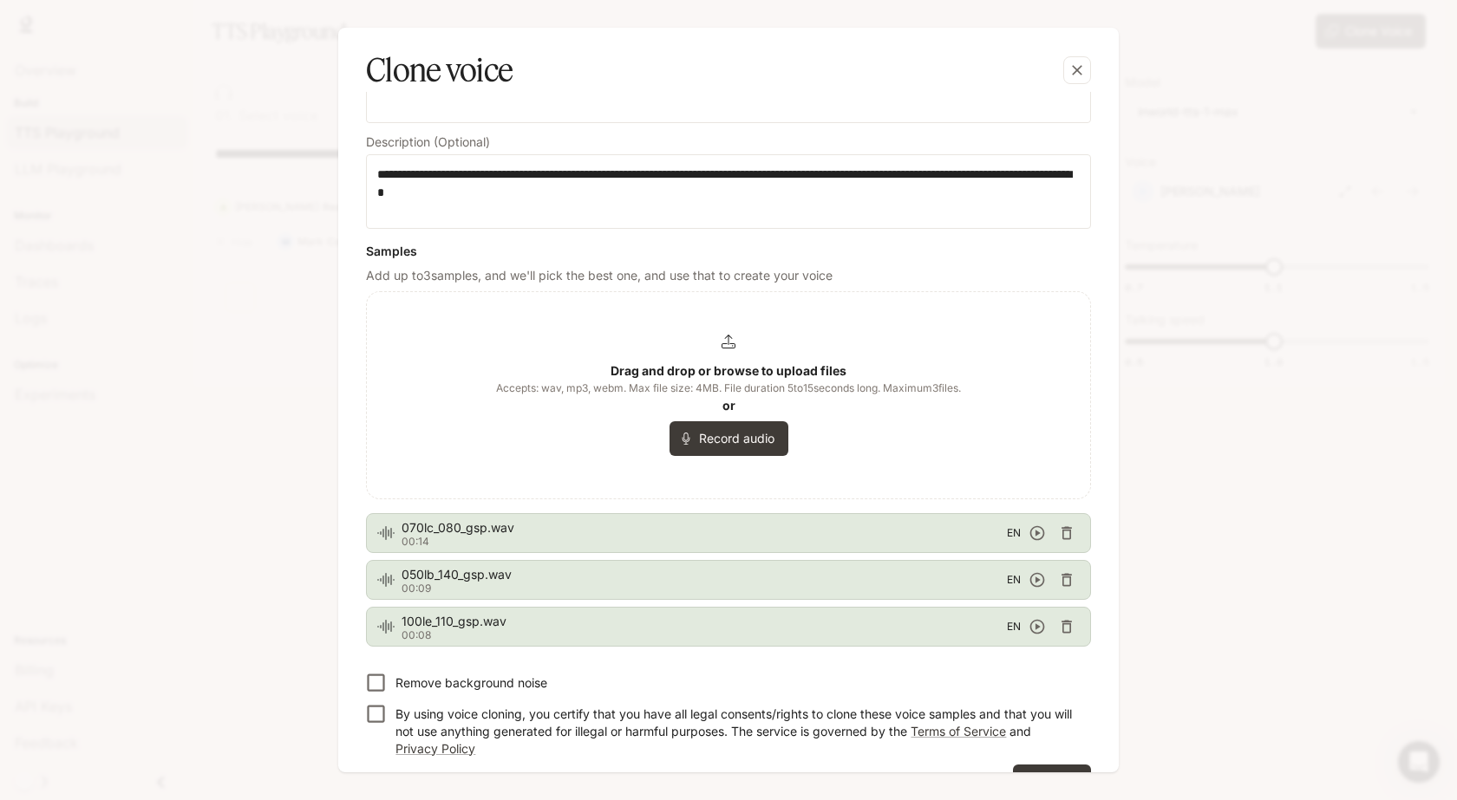
click at [1031, 630] on icon "button" at bounding box center [1037, 626] width 17 height 17
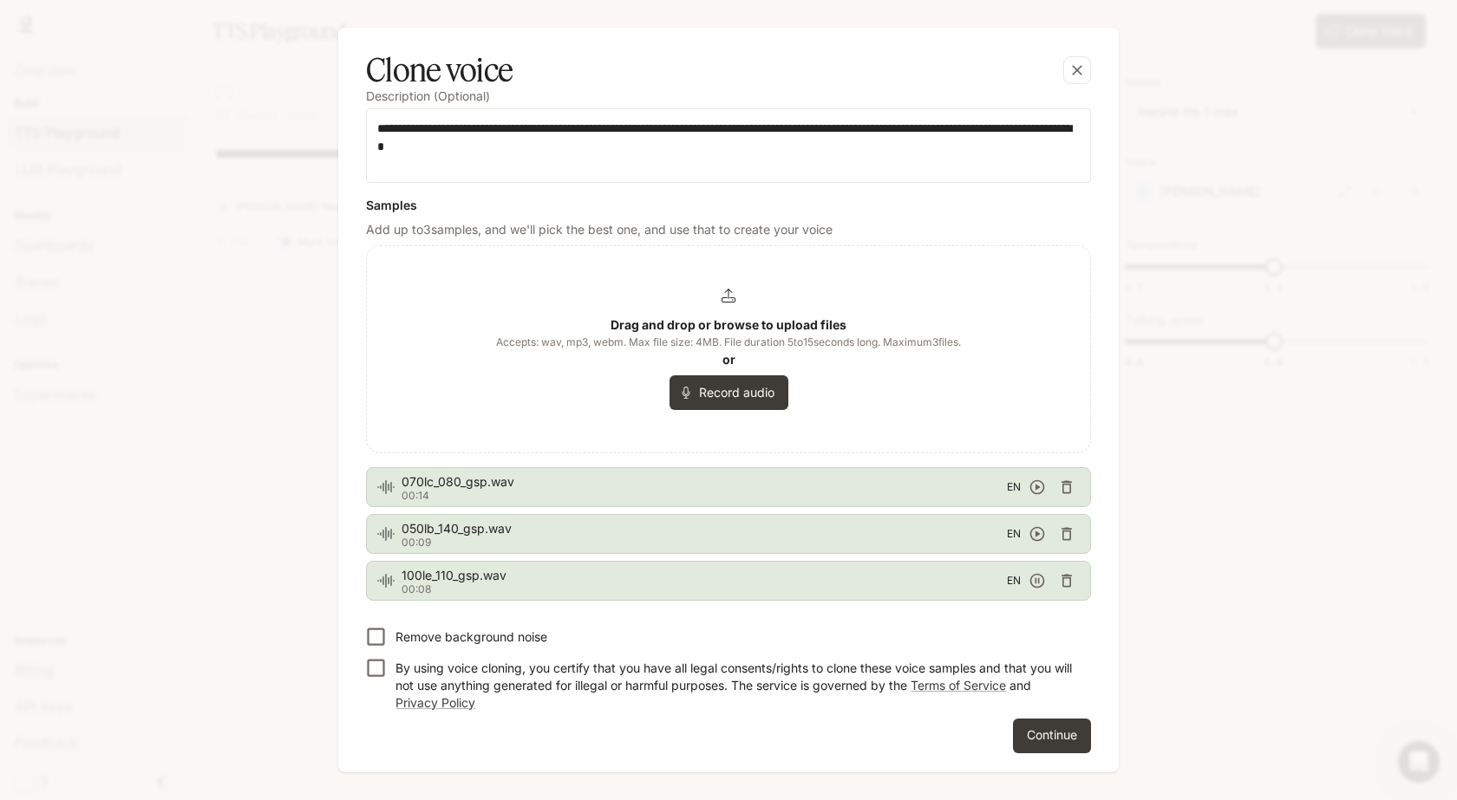
scroll to position [257, 0]
click at [1075, 732] on button "Continue" at bounding box center [1052, 735] width 78 height 35
click at [1056, 734] on button "Continue" at bounding box center [1052, 735] width 78 height 35
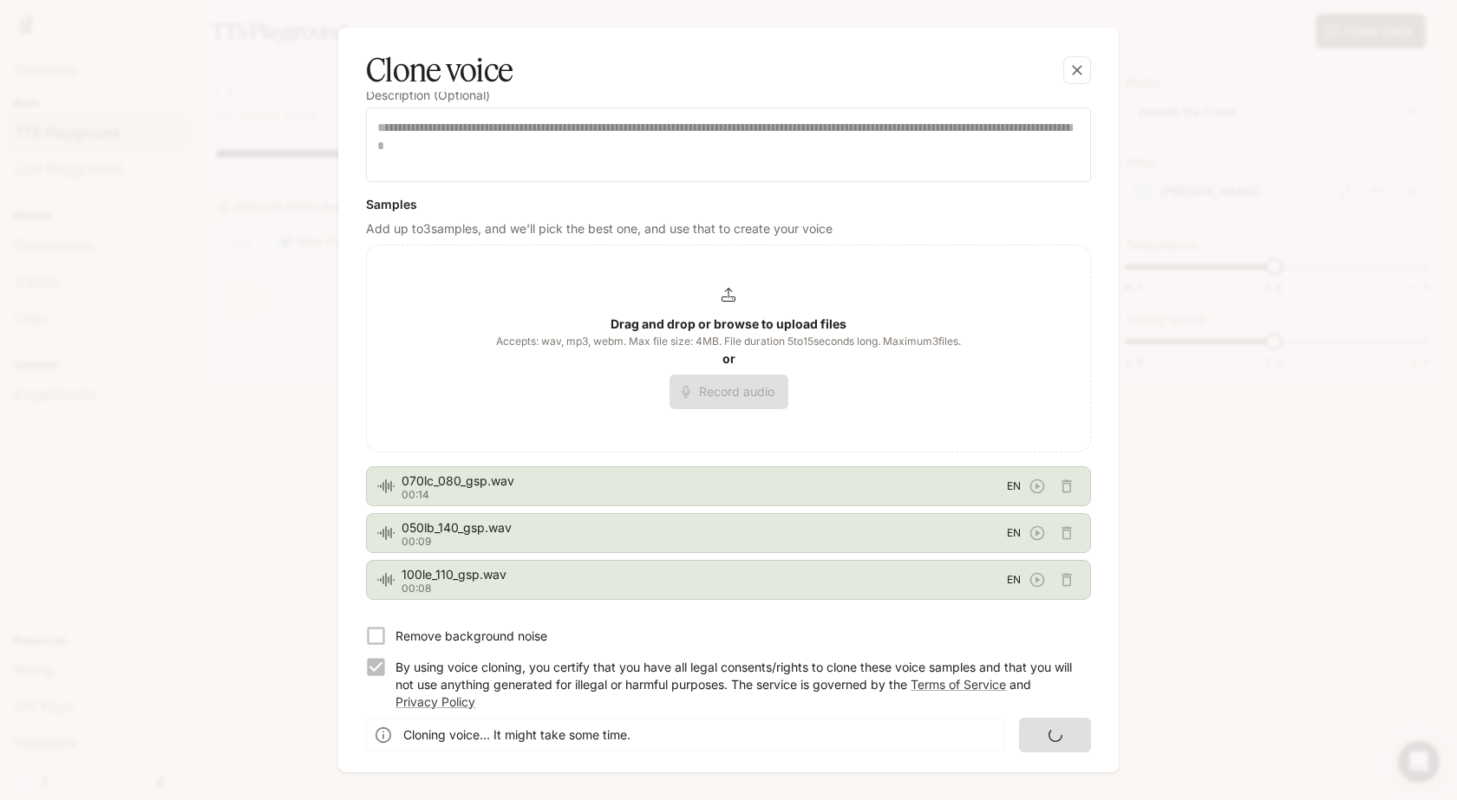
scroll to position [0, 0]
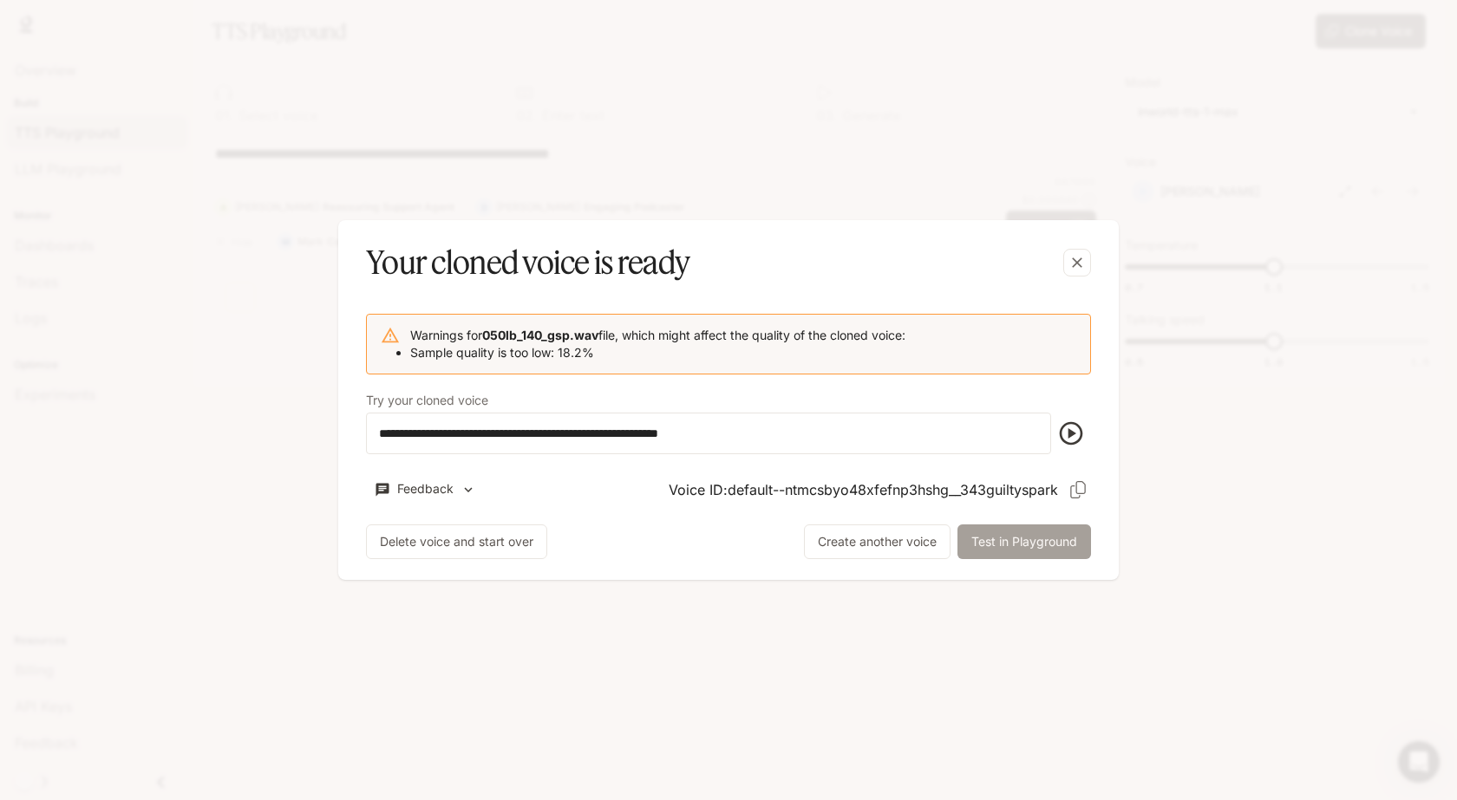
click at [1021, 550] on button "Test in Playground" at bounding box center [1024, 542] width 134 height 35
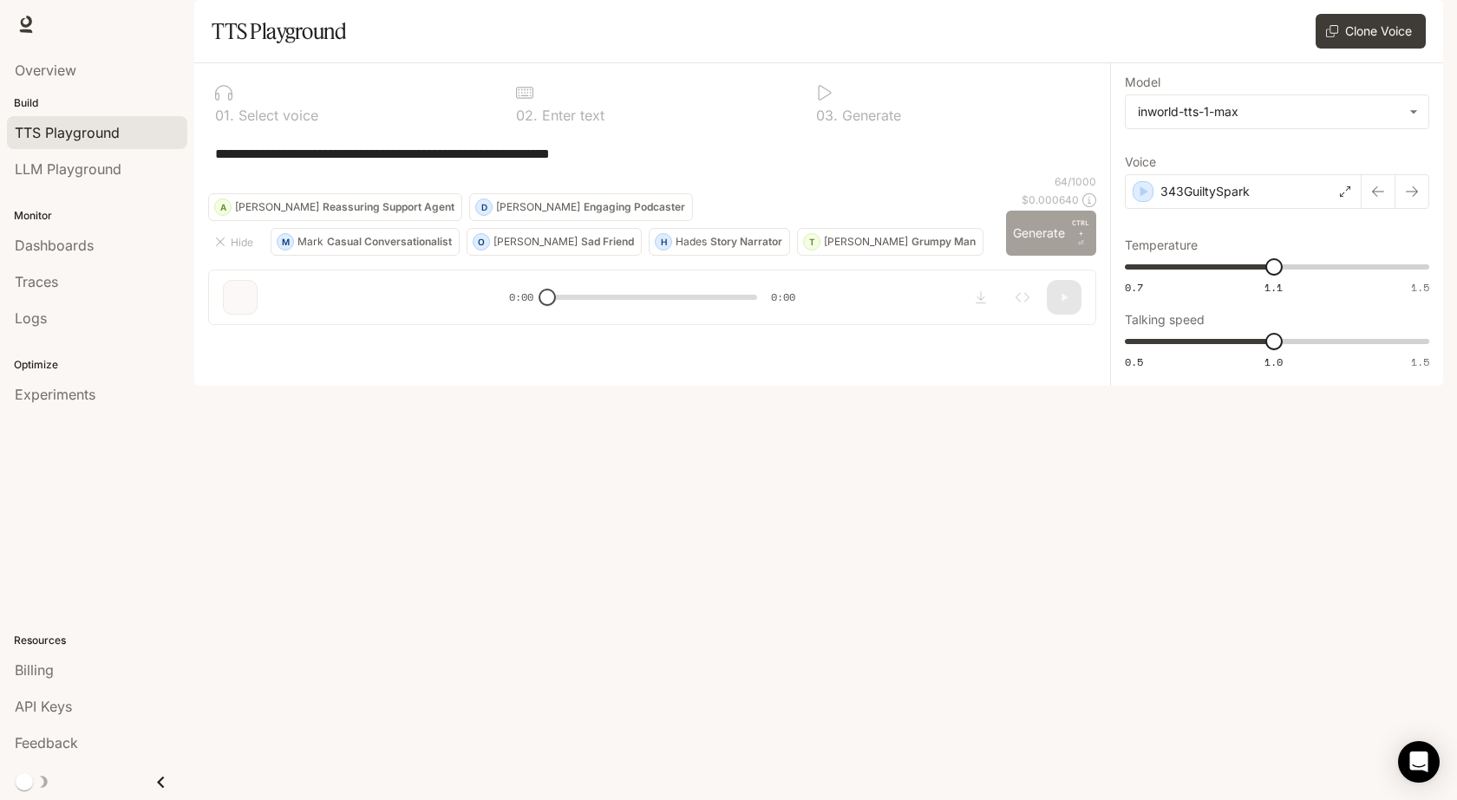
click at [1038, 256] on button "Generate CTRL + ⏎" at bounding box center [1051, 233] width 90 height 45
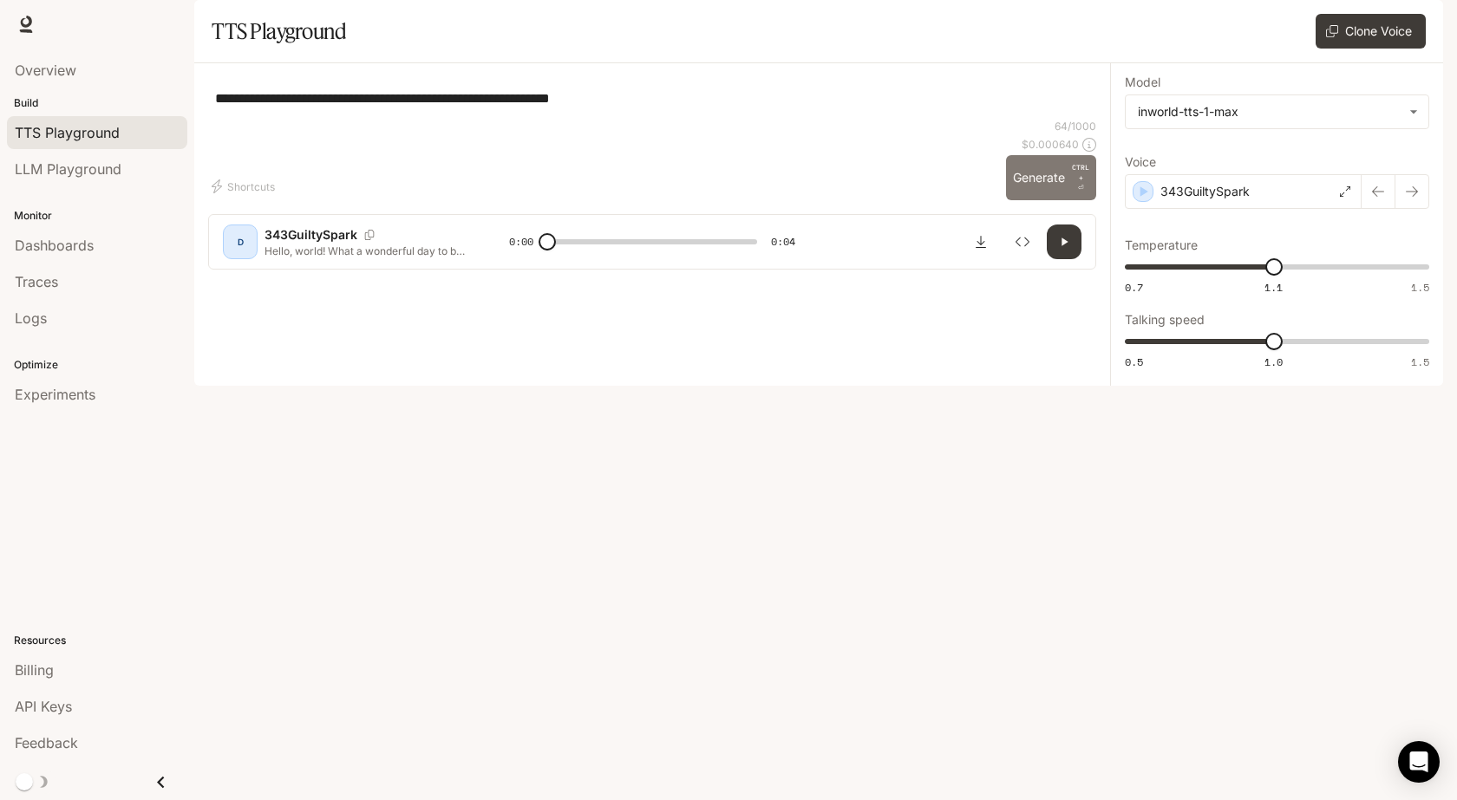
click at [1035, 200] on button "Generate CTRL + ⏎" at bounding box center [1051, 177] width 90 height 45
type input "*"
click at [990, 259] on button "Download audio" at bounding box center [981, 242] width 35 height 35
